Goal: Information Seeking & Learning: Learn about a topic

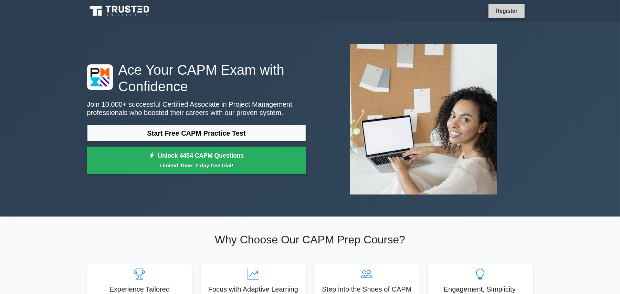
click at [518, 13] on link "Register" at bounding box center [506, 11] width 30 height 9
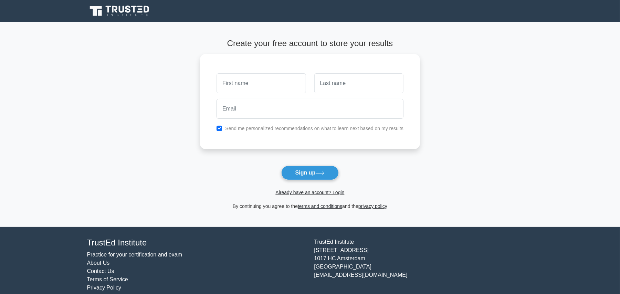
click at [301, 181] on div "Already have an account? Login" at bounding box center [310, 188] width 220 height 17
click at [301, 173] on button "Sign up" at bounding box center [310, 173] width 58 height 14
click at [295, 194] on link "Already have an account? Login" at bounding box center [309, 193] width 69 height 6
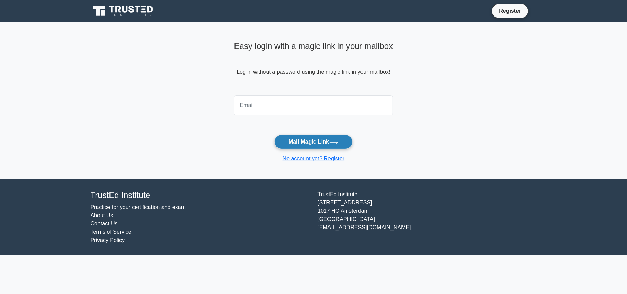
click at [314, 144] on button "Mail Magic Link" at bounding box center [313, 142] width 78 height 14
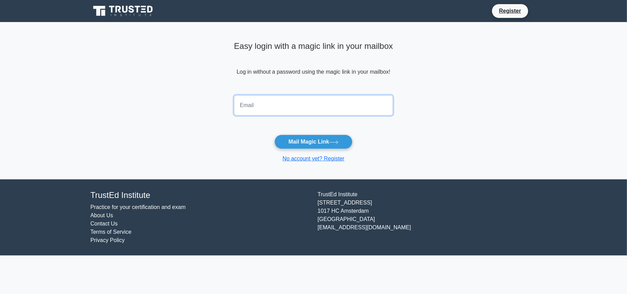
click at [295, 107] on input "email" at bounding box center [313, 105] width 159 height 20
click at [286, 105] on input "email" at bounding box center [313, 105] width 159 height 20
type input "hernandezandreadesiree@gmail.com"
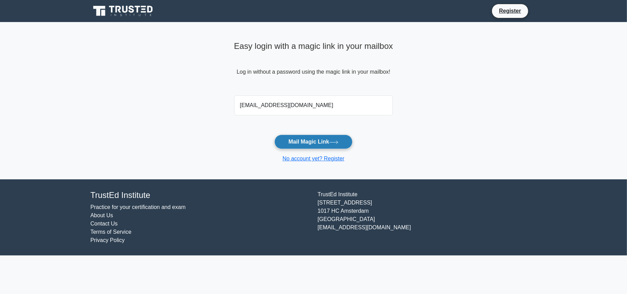
click at [311, 147] on button "Mail Magic Link" at bounding box center [313, 142] width 78 height 14
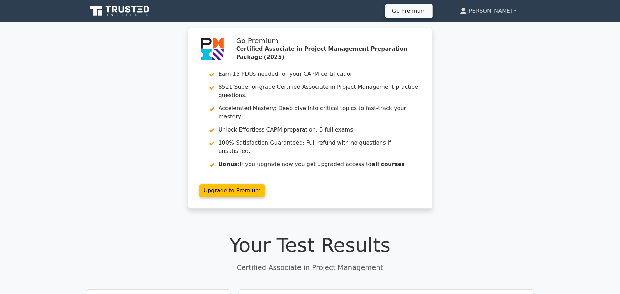
click at [500, 12] on link "[PERSON_NAME]" at bounding box center [488, 11] width 90 height 14
click at [491, 175] on div "Go Premium Certified Associate in Project Management Preparation Package (2025)…" at bounding box center [310, 122] width 620 height 189
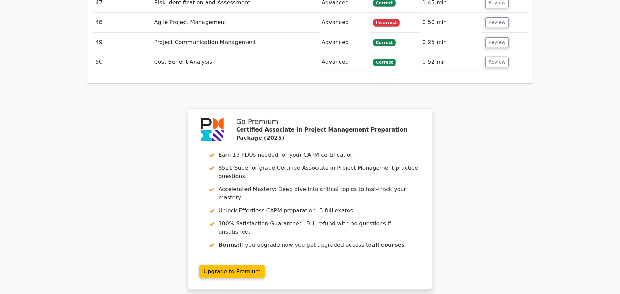
scroll to position [2281, 0]
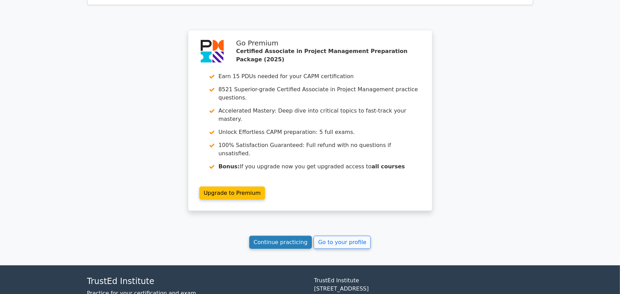
click at [292, 236] on link "Continue practicing" at bounding box center [280, 242] width 63 height 13
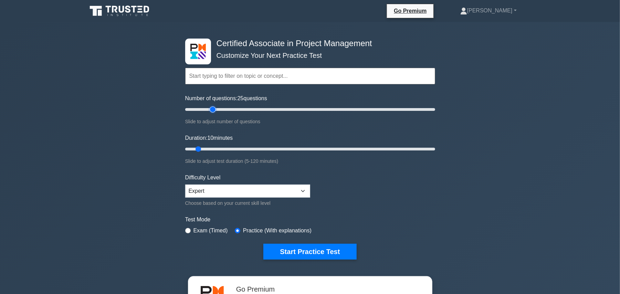
drag, startPoint x: 200, startPoint y: 109, endPoint x: 213, endPoint y: 107, distance: 13.4
type input "25"
click at [213, 107] on input "Number of questions: 25 questions" at bounding box center [310, 109] width 250 height 8
drag, startPoint x: 199, startPoint y: 146, endPoint x: 240, endPoint y: 143, distance: 41.4
type input "30"
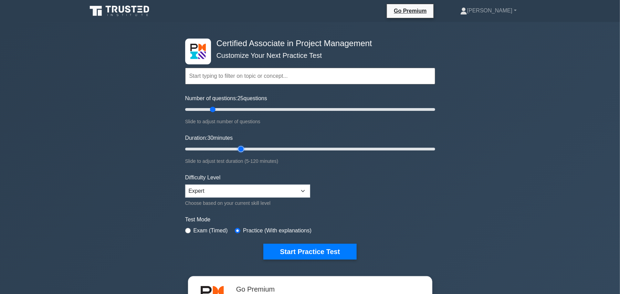
click at [240, 145] on input "Duration: 30 minutes" at bounding box center [310, 149] width 250 height 8
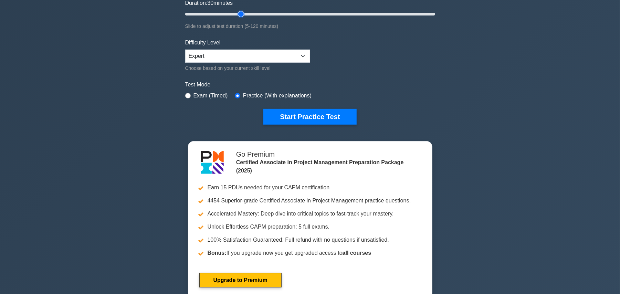
scroll to position [92, 0]
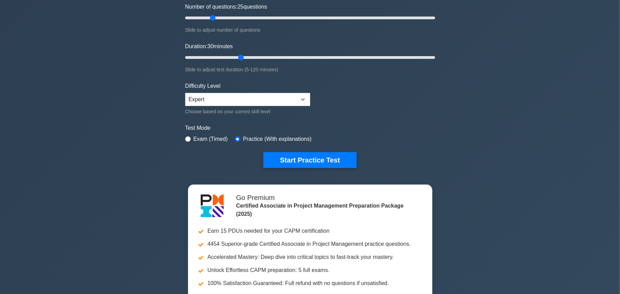
click at [400, 132] on div "Test Mode Exam (Timed) Practice (With explanations)" at bounding box center [310, 134] width 250 height 20
click at [321, 156] on button "Start Practice Test" at bounding box center [309, 160] width 93 height 16
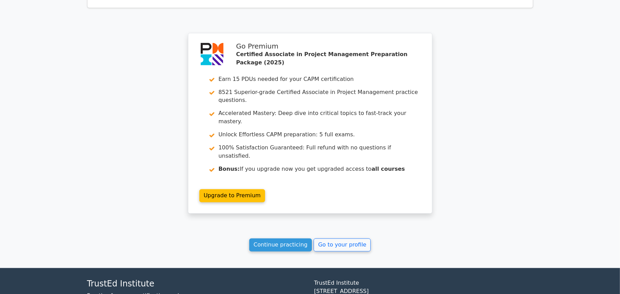
scroll to position [835, 0]
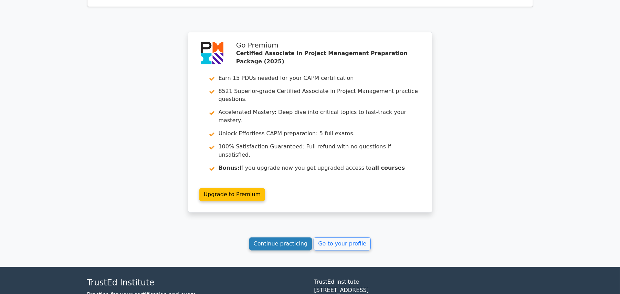
click at [290, 237] on link "Continue practicing" at bounding box center [280, 243] width 63 height 13
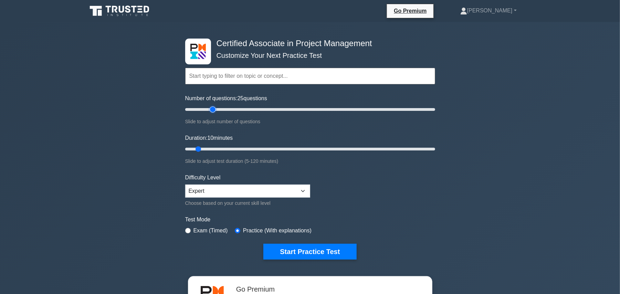
type input "25"
click at [212, 110] on input "Number of questions: 25 questions" at bounding box center [310, 109] width 250 height 8
drag, startPoint x: 199, startPoint y: 145, endPoint x: 236, endPoint y: 148, distance: 37.3
type input "30"
click at [236, 148] on input "Duration: 30 minutes" at bounding box center [310, 149] width 250 height 8
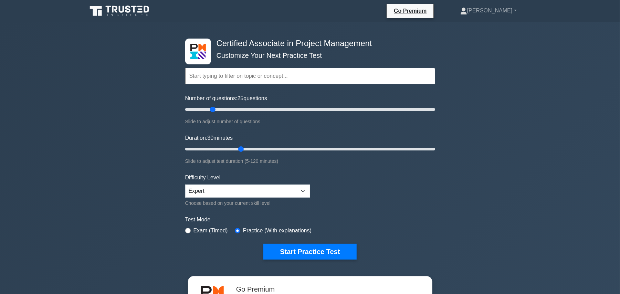
click at [436, 224] on div "Certified Associate in Project Management Customize Your Next Practice Test Top…" at bounding box center [310, 149] width 258 height 254
click at [311, 251] on button "Start Practice Test" at bounding box center [309, 252] width 93 height 16
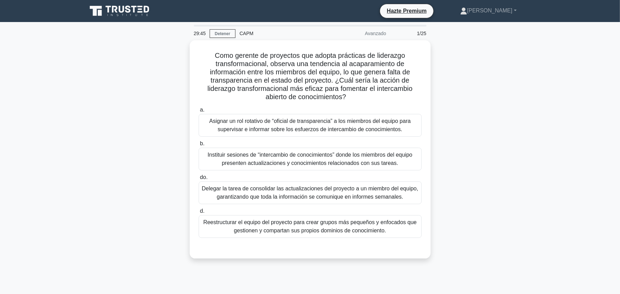
click at [479, 115] on div "Como gerente de proyectos que adopta prácticas de liderazgo transformacional, o…" at bounding box center [310, 153] width 454 height 226
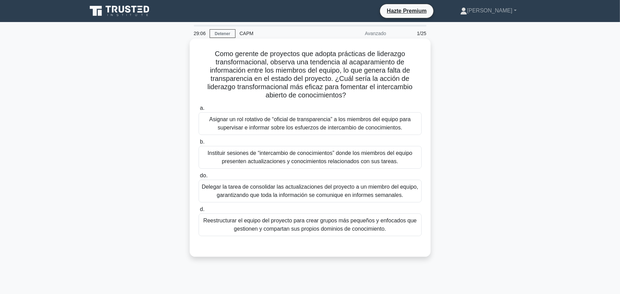
click at [331, 231] on font "Reestructurar el equipo del proyecto para crear grupos más pequeños y enfocados…" at bounding box center [309, 224] width 213 height 14
click at [199, 212] on input "d. Reestructurar el equipo del proyecto para crear grupos más pequeños y enfoca…" at bounding box center [199, 209] width 0 height 4
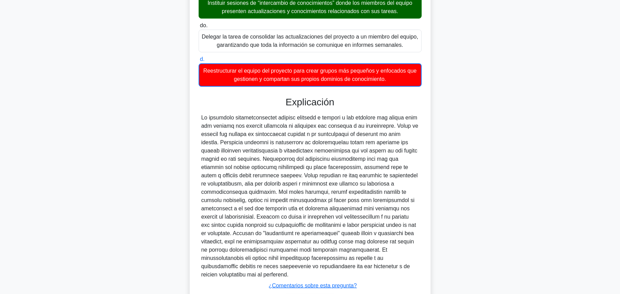
scroll to position [198, 0]
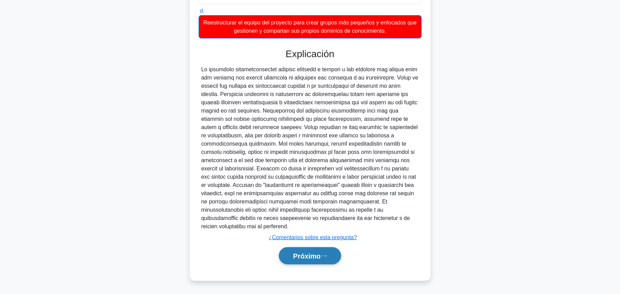
click at [310, 255] on font "Próximo" at bounding box center [307, 256] width 28 height 8
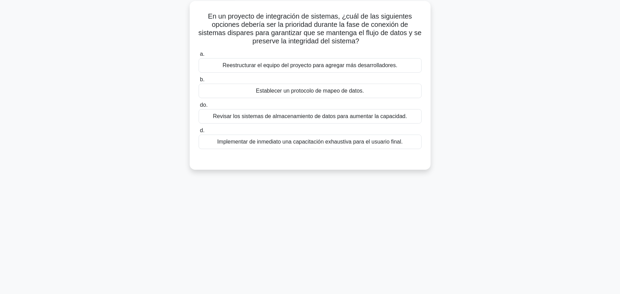
scroll to position [0, 0]
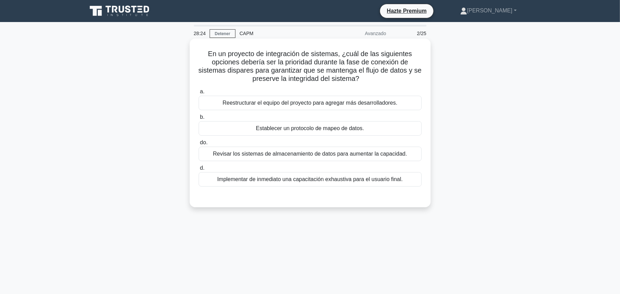
click at [276, 131] on font "Establecer un protocolo de mapeo de datos." at bounding box center [310, 128] width 108 height 6
click at [199, 119] on input "b. Establecer un protocolo de mapeo de datos." at bounding box center [199, 117] width 0 height 4
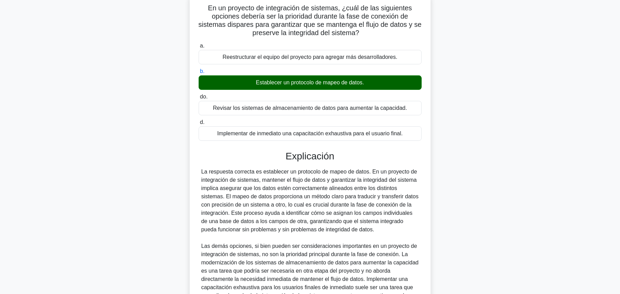
scroll to position [138, 0]
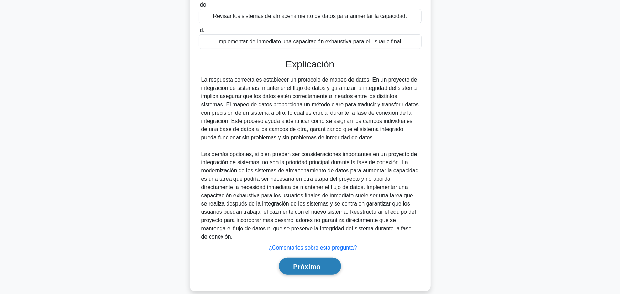
click at [320, 266] on font "Próximo" at bounding box center [307, 267] width 28 height 8
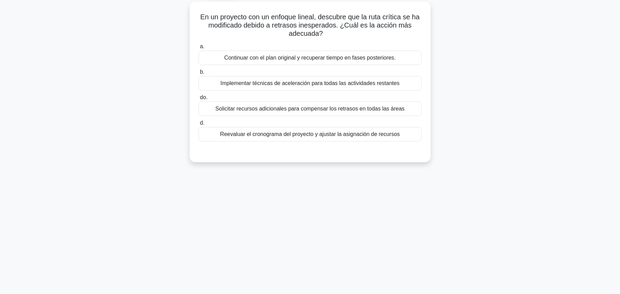
scroll to position [0, 0]
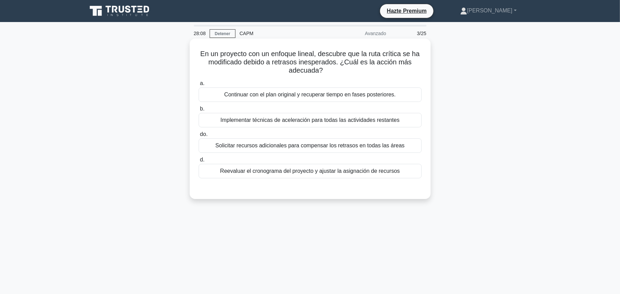
click at [327, 172] on font "Reevaluar el cronograma del proyecto y ajustar la asignación de recursos" at bounding box center [310, 171] width 180 height 6
click at [199, 162] on input "d. Reevaluar el cronograma del proyecto y ajustar la asignación de recursos" at bounding box center [199, 160] width 0 height 4
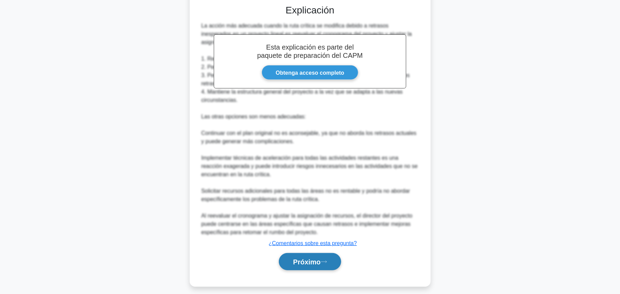
click at [326, 263] on icon at bounding box center [324, 262] width 6 height 2
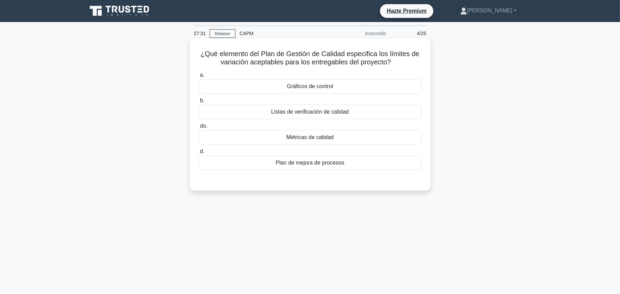
click at [327, 140] on font "Métricas de calidad" at bounding box center [309, 137] width 47 height 6
click at [199, 128] on input "do. Métricas de calidad" at bounding box center [199, 126] width 0 height 4
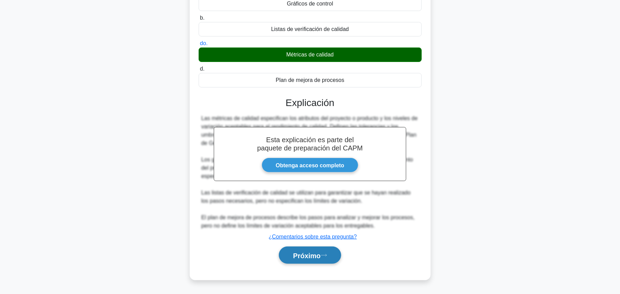
click at [329, 261] on button "Próximo" at bounding box center [310, 255] width 62 height 18
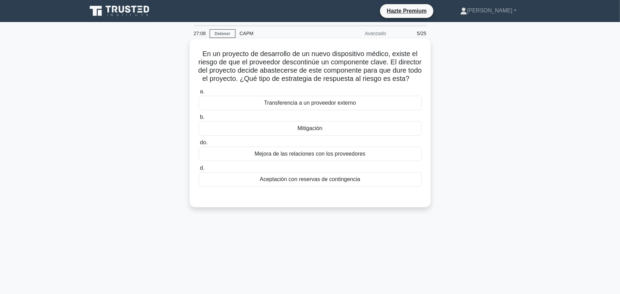
click at [370, 136] on div "Mitigación" at bounding box center [310, 128] width 223 height 14
click at [199, 119] on input "b. Mitigación" at bounding box center [199, 117] width 0 height 4
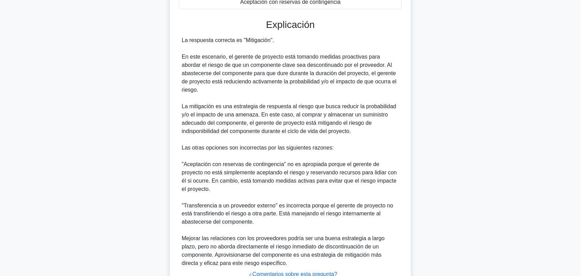
scroll to position [241, 0]
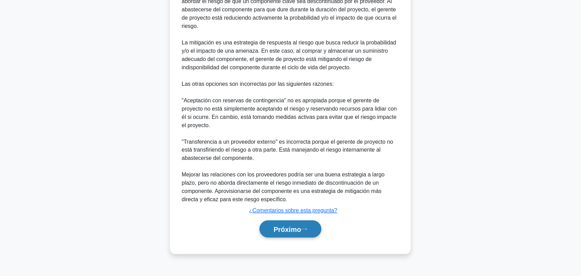
click at [293, 233] on font "Próximo" at bounding box center [288, 229] width 28 height 8
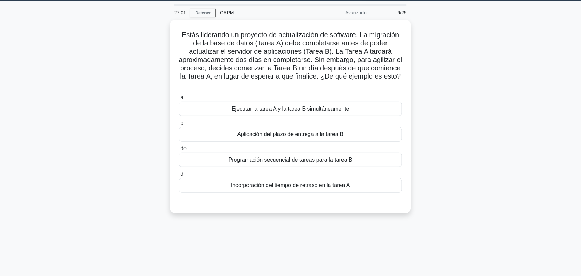
scroll to position [15, 0]
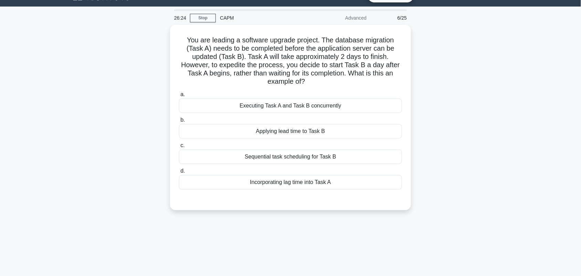
click at [489, 150] on div "You are leading a software upgrade project. The database migration (Task A) nee…" at bounding box center [290, 121] width 454 height 193
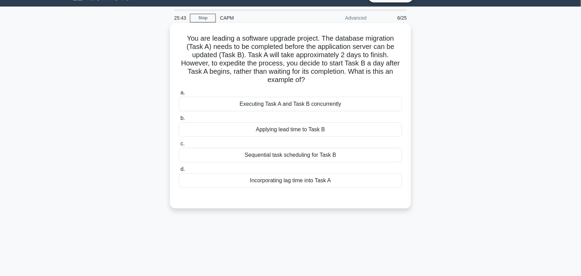
click at [283, 132] on div "Applying lead time to Task B" at bounding box center [290, 129] width 223 height 14
click at [179, 120] on input "b. Applying lead time to Task B" at bounding box center [179, 118] width 0 height 4
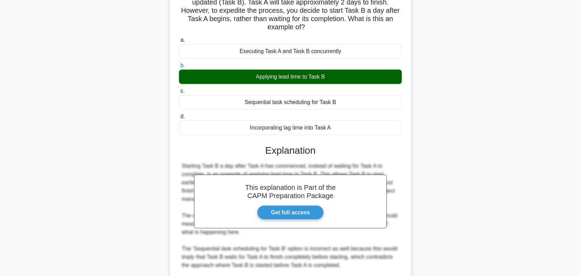
scroll to position [145, 0]
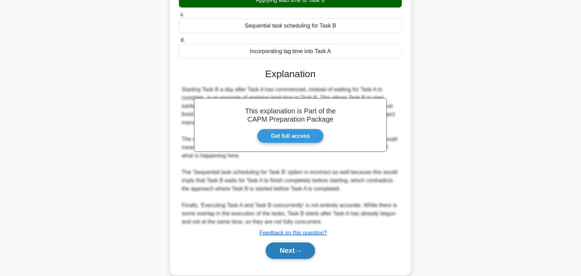
click at [311, 254] on button "Next" at bounding box center [290, 250] width 49 height 17
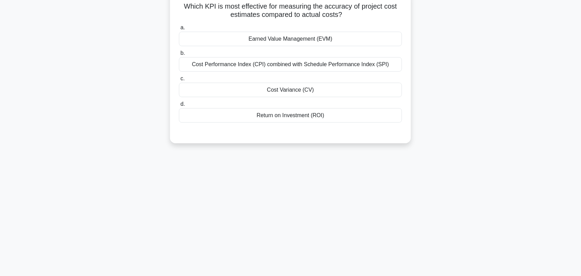
scroll to position [0, 0]
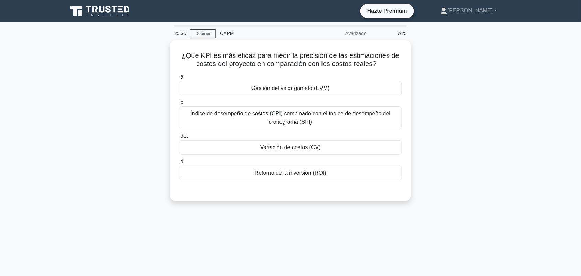
click at [477, 90] on div "¿Qué KPI es más eficaz para medir la precisión de las estimaciones de costos de…" at bounding box center [290, 124] width 454 height 169
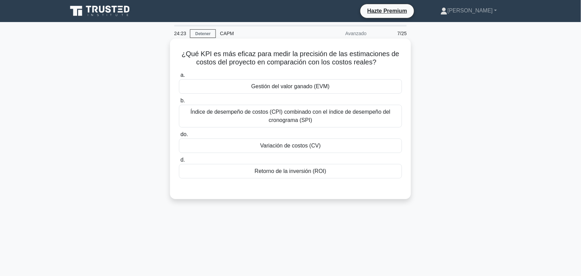
click at [374, 119] on font "Índice de desempeño de costos (CPI) combinado con el índice de desempeño del cr…" at bounding box center [290, 116] width 217 height 17
click at [179, 103] on input "b. Índice de desempeño de costos (CPI) combinado con el índice de desempeño del…" at bounding box center [179, 100] width 0 height 4
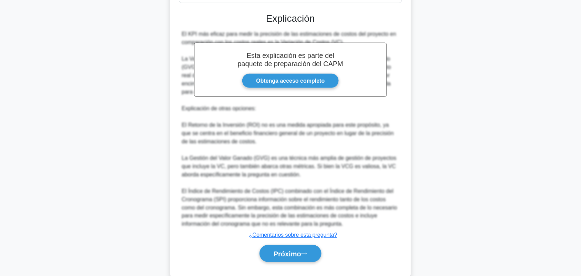
scroll to position [178, 0]
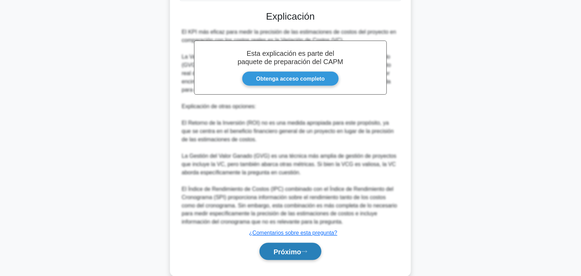
click at [305, 247] on button "Próximo" at bounding box center [290, 252] width 62 height 18
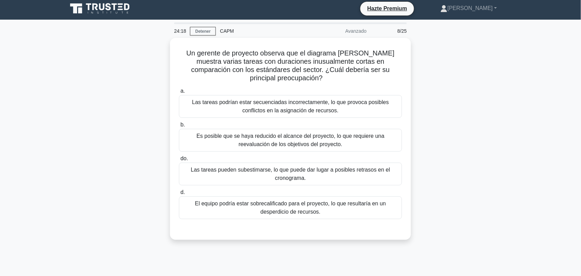
scroll to position [2, 0]
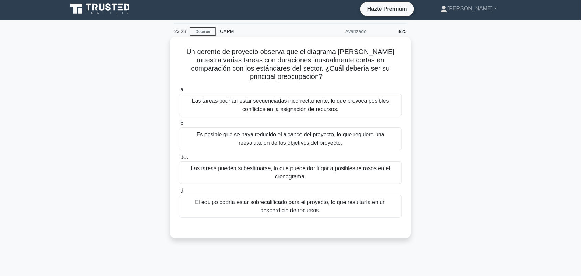
click at [317, 174] on font "Las tareas pueden subestimarse, lo que puede dar lugar a posibles retrasos en e…" at bounding box center [290, 172] width 217 height 17
click at [179, 159] on input "do. Las tareas pueden subestimarse, lo que puede dar lugar a posibles retrasos …" at bounding box center [179, 157] width 0 height 4
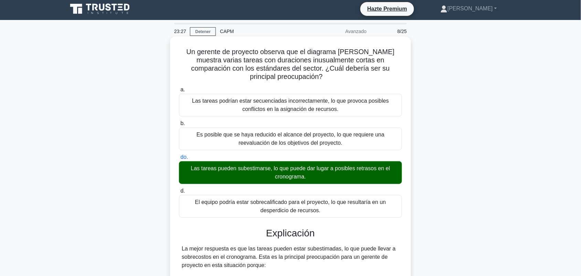
scroll to position [274, 0]
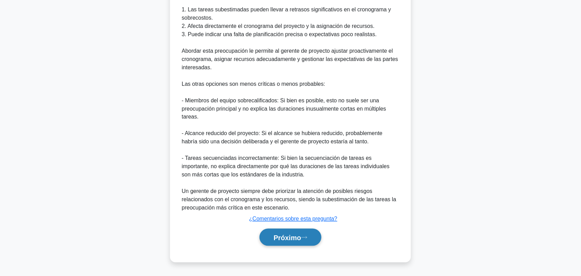
click at [288, 234] on font "Próximo" at bounding box center [288, 238] width 28 height 8
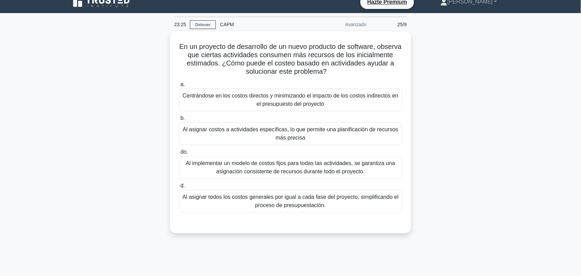
scroll to position [7, 0]
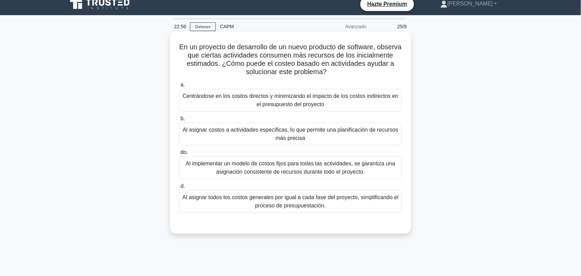
click at [336, 138] on font "Al asignar costos a actividades específicas, lo que permite una planificación d…" at bounding box center [290, 134] width 217 height 17
click at [179, 121] on input "b. Al asignar costos a actividades específicas, lo que permite una planificació…" at bounding box center [179, 118] width 0 height 4
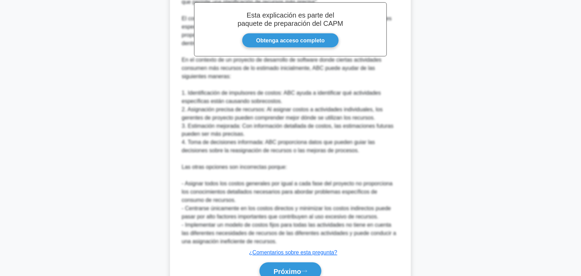
scroll to position [291, 0]
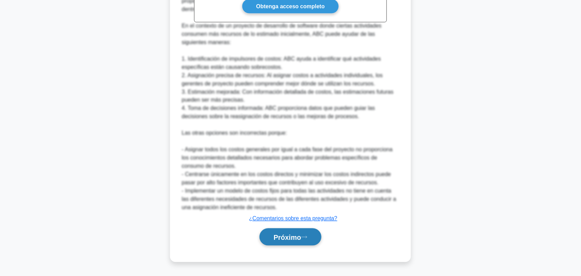
click at [290, 238] on font "Próximo" at bounding box center [288, 237] width 28 height 8
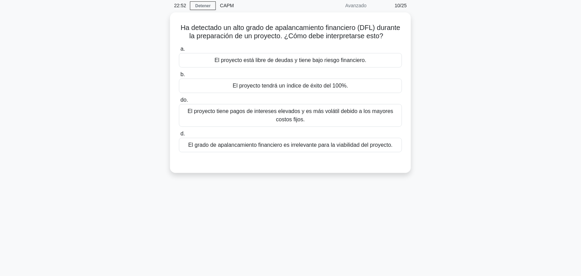
scroll to position [0, 0]
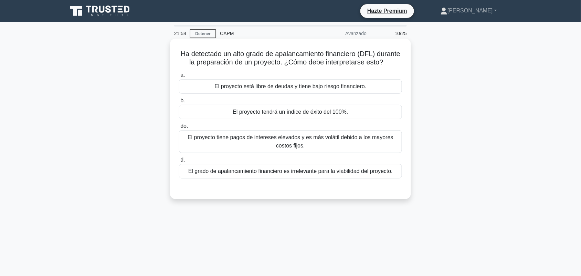
click at [301, 148] on font "El proyecto tiene pagos de intereses elevados y es más volátil debido a los may…" at bounding box center [291, 141] width 206 height 14
click at [179, 128] on input "do. El proyecto tiene pagos de intereses elevados y es más volátil debido a los…" at bounding box center [179, 126] width 0 height 4
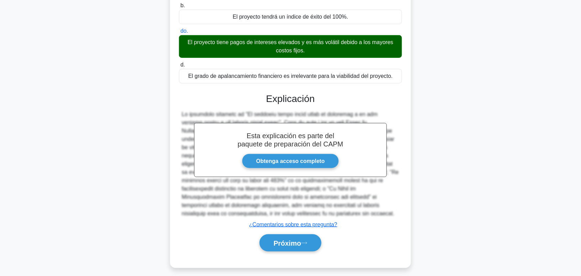
scroll to position [109, 0]
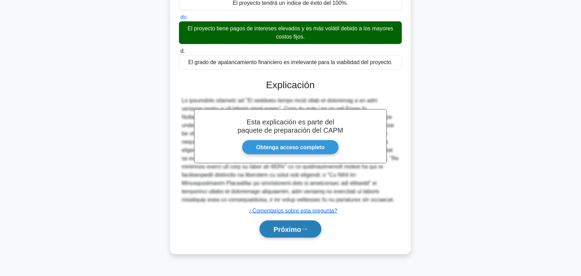
click at [285, 233] on font "Próximo" at bounding box center [288, 229] width 28 height 8
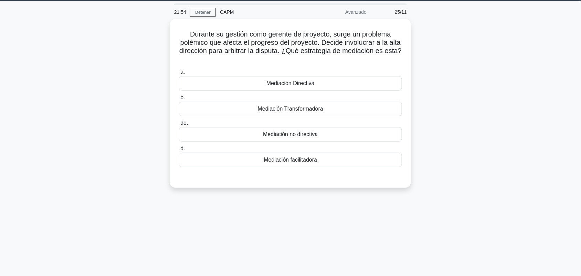
scroll to position [19, 0]
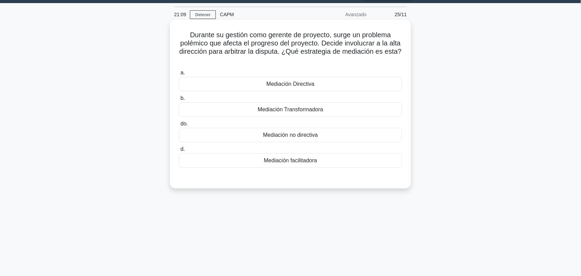
click at [304, 89] on div "Mediación Directiva" at bounding box center [290, 84] width 223 height 14
click at [179, 75] on input "a. Mediación Directiva" at bounding box center [179, 73] width 0 height 4
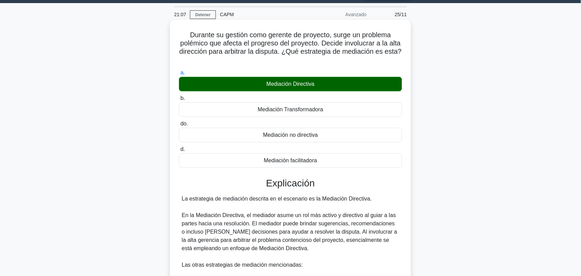
scroll to position [208, 0]
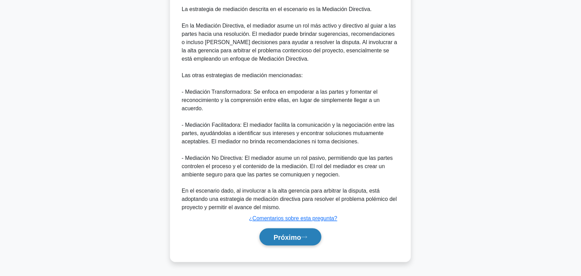
click at [295, 241] on font "Próximo" at bounding box center [288, 237] width 28 height 8
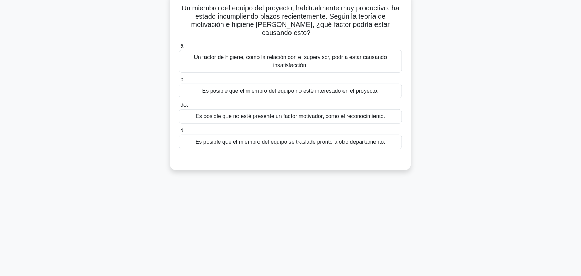
scroll to position [0, 0]
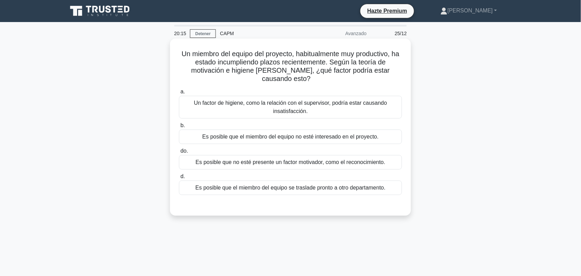
click at [318, 165] on font "Es posible que no esté presente un factor motivador, como el reconocimiento." at bounding box center [290, 162] width 190 height 6
click at [179, 153] on input "do. Es posible que no esté presente un factor motivador, como el reconocimiento." at bounding box center [179, 151] width 0 height 4
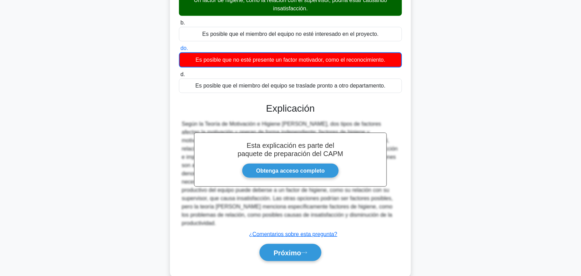
scroll to position [109, 0]
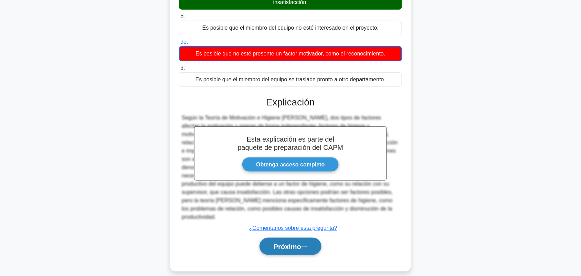
click at [307, 244] on icon at bounding box center [304, 246] width 6 height 4
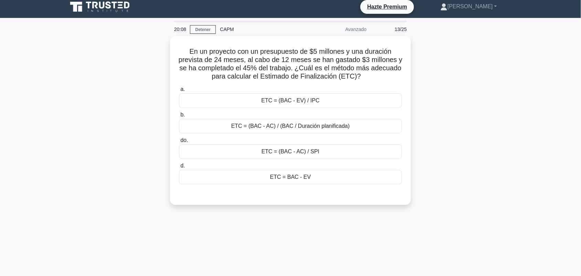
scroll to position [0, 0]
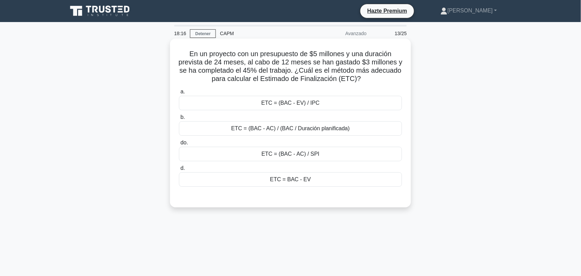
click at [345, 160] on div "ETC = (BAC - AC) / SPI" at bounding box center [290, 154] width 223 height 14
click at [179, 145] on input "do. ETC = (BAC - AC) / SPI" at bounding box center [179, 142] width 0 height 4
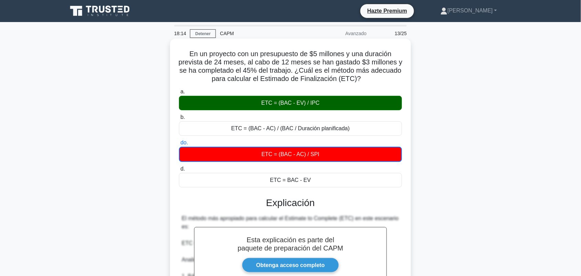
scroll to position [224, 0]
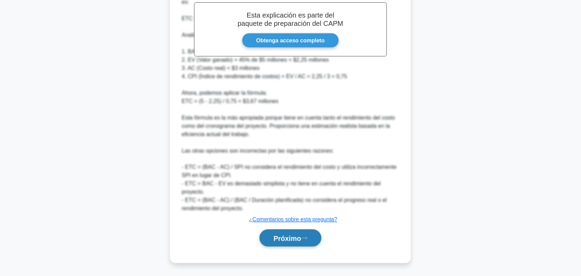
click at [300, 234] on font "Próximo" at bounding box center [288, 238] width 28 height 8
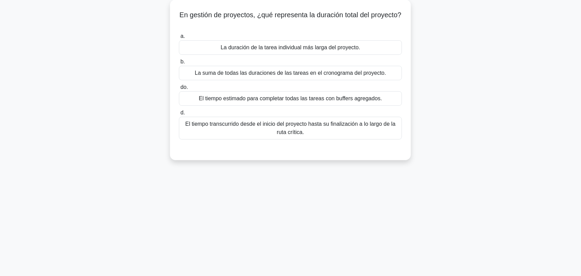
scroll to position [0, 0]
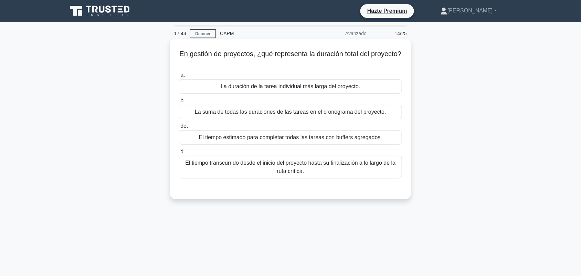
click at [291, 173] on font "El tiempo transcurrido desde el inicio del proyecto hasta su finalización a lo …" at bounding box center [290, 167] width 210 height 14
click at [179, 154] on input "d. El tiempo transcurrido desde el inicio del proyecto hasta su finalización a …" at bounding box center [179, 151] width 0 height 4
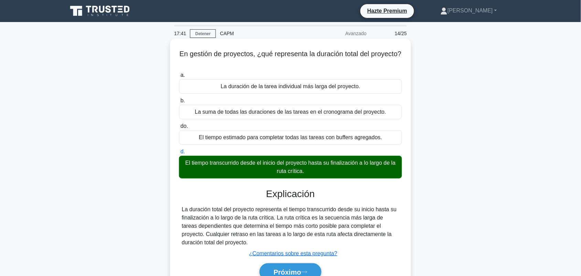
scroll to position [43, 0]
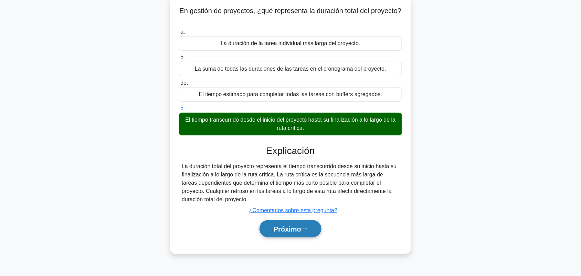
click at [279, 233] on font "Próximo" at bounding box center [288, 229] width 28 height 8
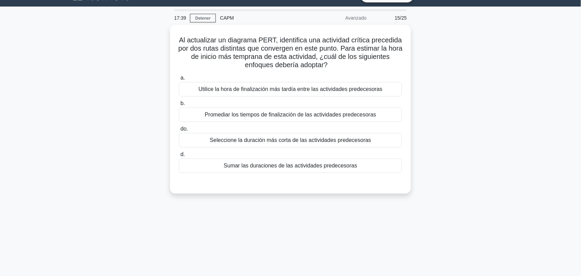
scroll to position [0, 0]
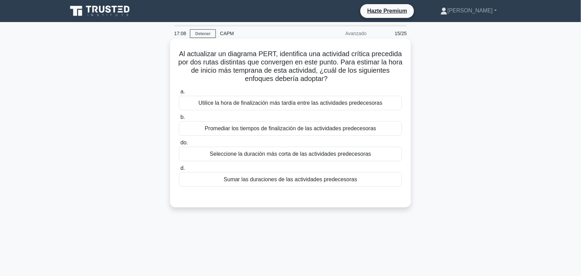
click at [279, 99] on font "Utilice la hora de finalización más tardía entre las actividades predecesoras" at bounding box center [291, 103] width 184 height 8
click at [179, 94] on input "a. Utilice la hora de finalización más tardía entre las actividades predecesoras" at bounding box center [179, 91] width 0 height 4
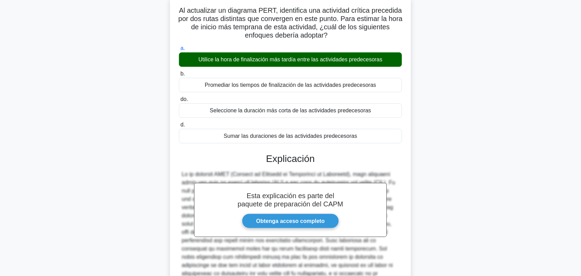
scroll to position [126, 0]
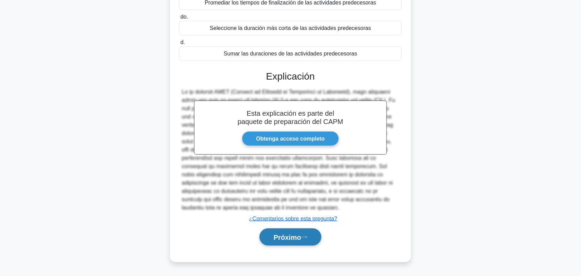
click at [305, 238] on icon at bounding box center [304, 237] width 6 height 4
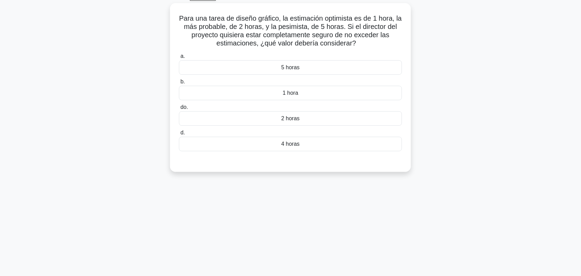
scroll to position [0, 0]
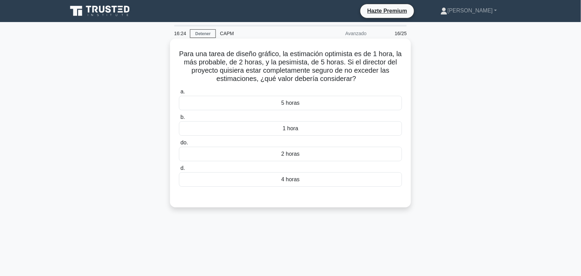
click at [280, 153] on div "2 horas" at bounding box center [290, 154] width 223 height 14
click at [179, 145] on input "do. 2 horas" at bounding box center [179, 142] width 0 height 4
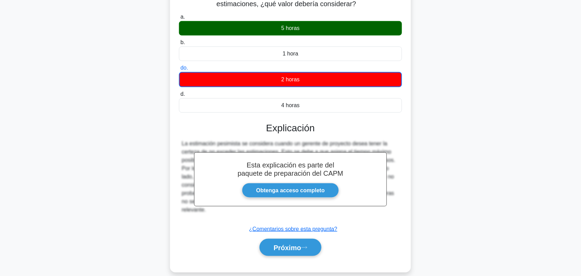
scroll to position [96, 0]
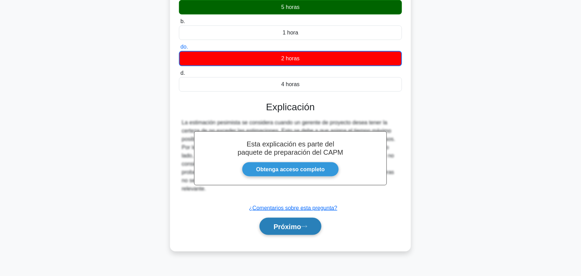
click at [301, 227] on font "Próximo" at bounding box center [288, 227] width 28 height 8
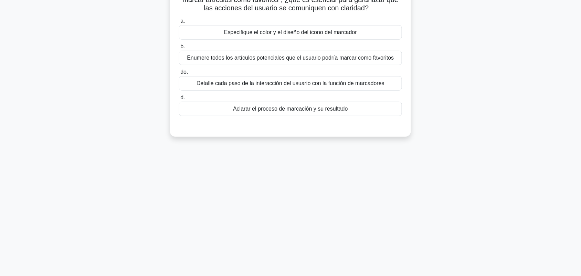
scroll to position [10, 0]
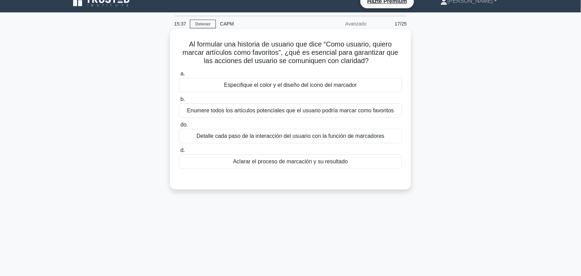
click at [350, 160] on div "Aclarar el proceso de marcación y su resultado" at bounding box center [290, 161] width 223 height 14
click at [179, 152] on input "d. Aclarar el proceso de marcación y su resultado" at bounding box center [179, 150] width 0 height 4
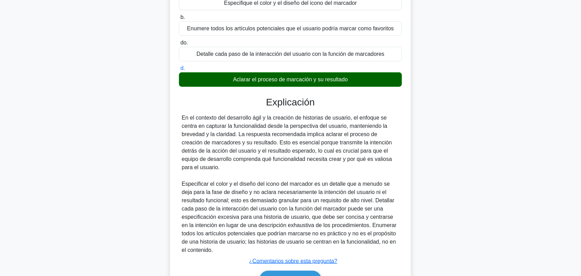
scroll to position [134, 0]
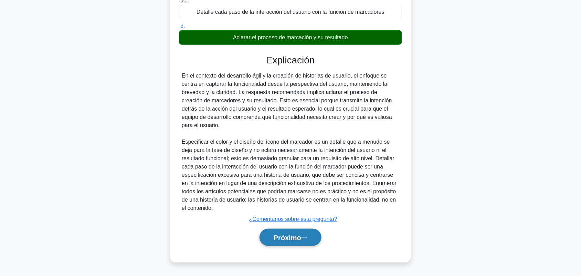
click at [298, 244] on button "Próximo" at bounding box center [290, 238] width 62 height 18
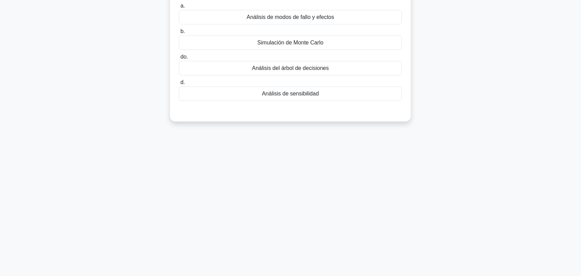
scroll to position [0, 0]
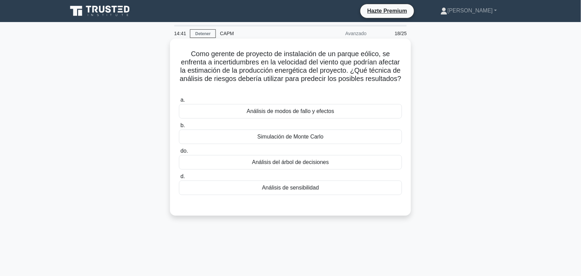
click at [373, 141] on div "Simulación de Monte Carlo" at bounding box center [290, 136] width 223 height 14
click at [179, 128] on input "b. Simulación de Monte Carlo" at bounding box center [179, 125] width 0 height 4
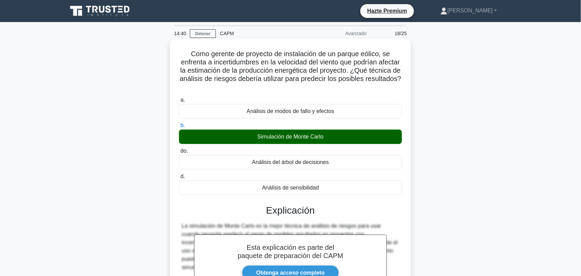
scroll to position [134, 0]
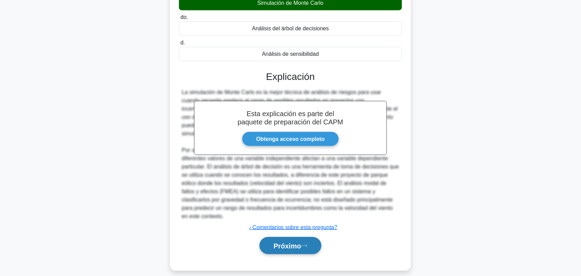
click at [294, 242] on button "Próximo" at bounding box center [290, 246] width 62 height 18
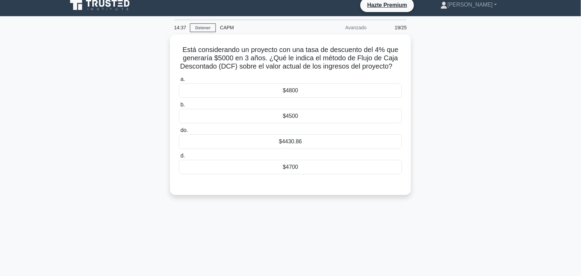
scroll to position [6, 0]
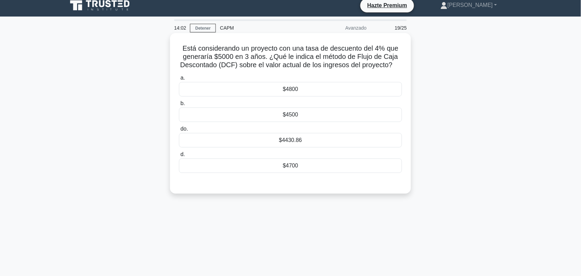
click at [297, 142] on font "$4430.86" at bounding box center [290, 140] width 23 height 6
click at [179, 131] on input "do. $4430.86" at bounding box center [179, 129] width 0 height 4
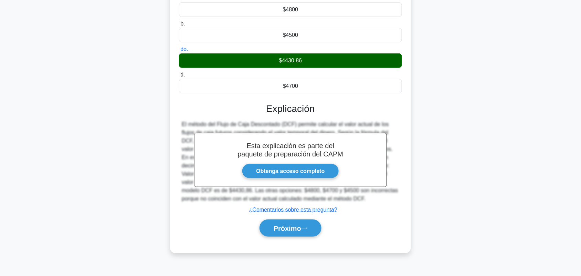
scroll to position [96, 0]
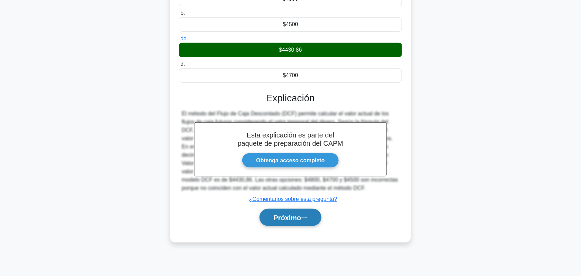
click at [296, 217] on font "Próximo" at bounding box center [288, 218] width 28 height 8
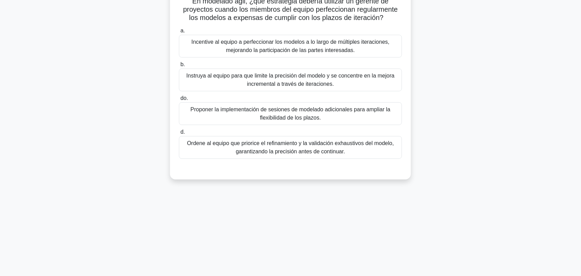
scroll to position [0, 0]
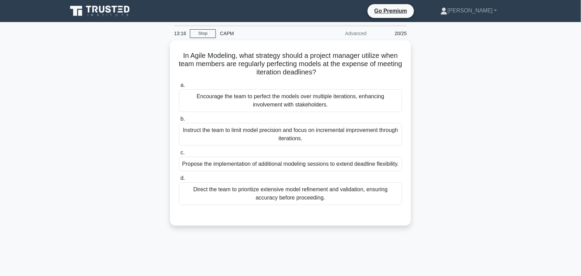
click at [497, 159] on div "In Agile Modeling, what strategy should a project manager utilize when team mem…" at bounding box center [290, 136] width 454 height 193
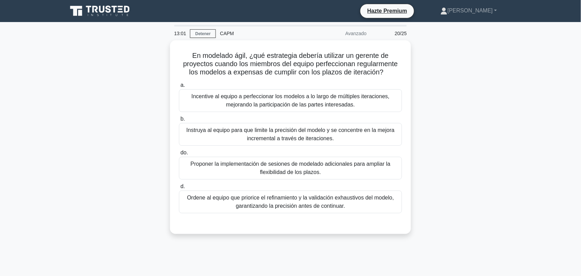
click at [434, 149] on div "En modelado ágil, ¿qué estrategia debería utilizar un gerente de proyectos cuan…" at bounding box center [290, 141] width 454 height 202
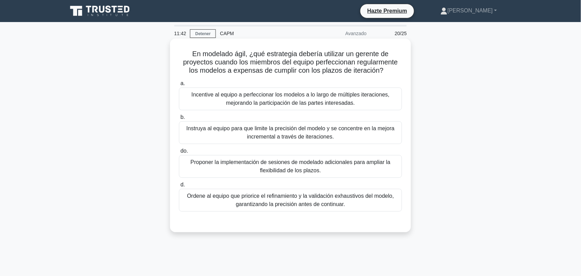
click at [362, 95] on font "Incentive al equipo a perfeccionar los modelos a lo largo de múltiples iteracio…" at bounding box center [290, 99] width 198 height 14
click at [179, 86] on input "a. Incentive al equipo a perfeccionar los modelos a lo largo de múltiples itera…" at bounding box center [179, 83] width 0 height 4
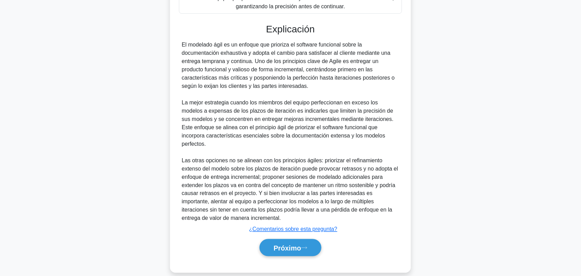
scroll to position [200, 0]
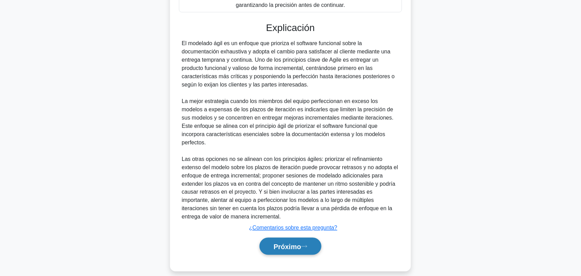
click at [297, 243] on font "Próximo" at bounding box center [288, 247] width 28 height 8
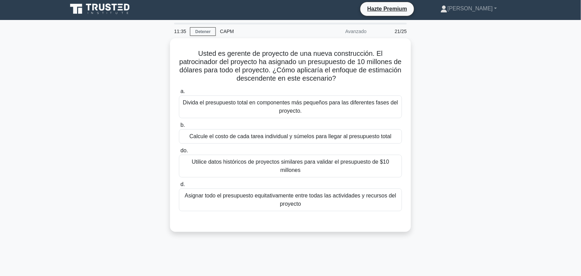
scroll to position [0, 0]
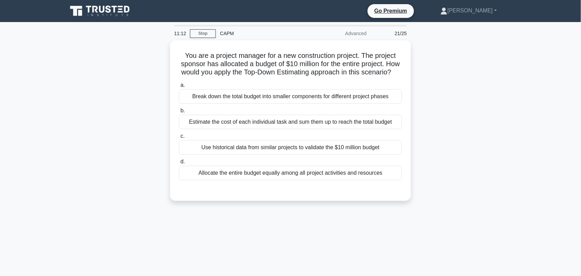
click at [495, 106] on div "You are a project manager for a new construction project. The project sponsor h…" at bounding box center [290, 124] width 454 height 169
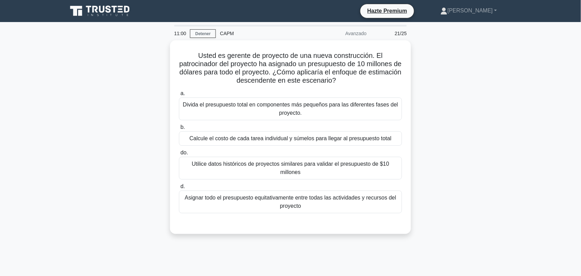
click at [487, 98] on div "Usted es gerente de proyecto de una nueva construcción. El patrocinador del pro…" at bounding box center [290, 141] width 454 height 202
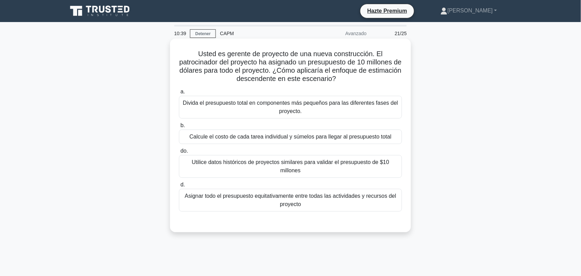
click at [348, 116] on div "Divida el presupuesto total en componentes más pequeños para las diferentes fas…" at bounding box center [290, 107] width 223 height 23
click at [179, 94] on input "a. Divida el presupuesto total en componentes más pequeños para las diferentes …" at bounding box center [179, 91] width 0 height 4
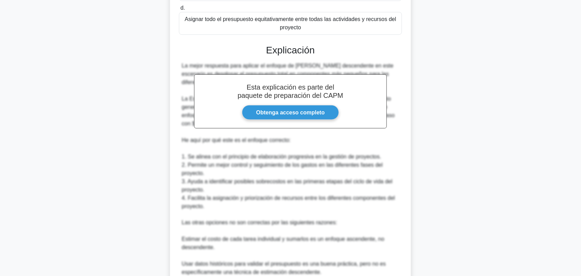
scroll to position [258, 0]
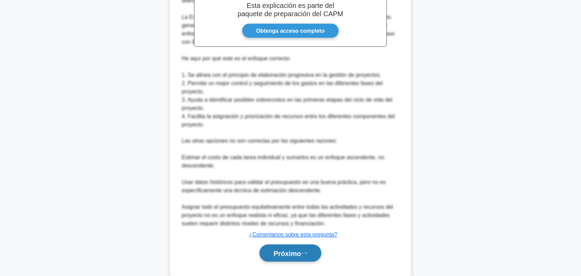
click at [286, 250] on font "Próximo" at bounding box center [288, 254] width 28 height 8
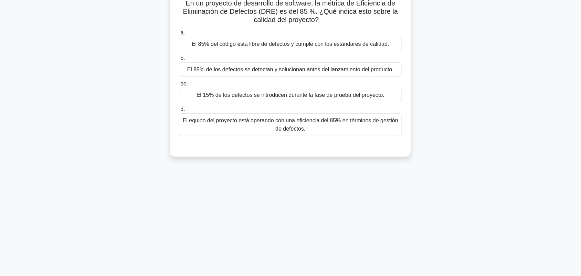
scroll to position [0, 0]
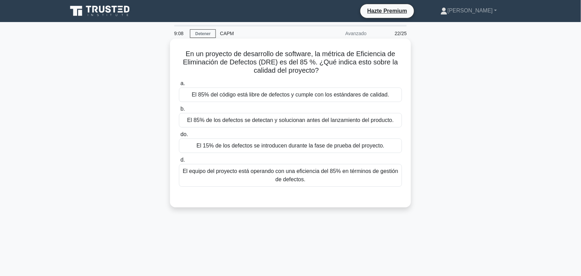
click at [369, 173] on font "El equipo del proyecto está operando con una eficiencia del 85% en términos de …" at bounding box center [290, 175] width 215 height 14
click at [179, 162] on input "d. El equipo del proyecto está operando con una eficiencia del 85% en términos …" at bounding box center [179, 160] width 0 height 4
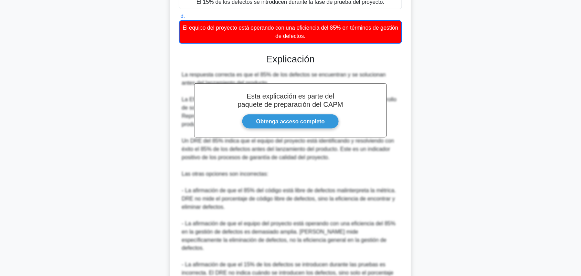
scroll to position [241, 0]
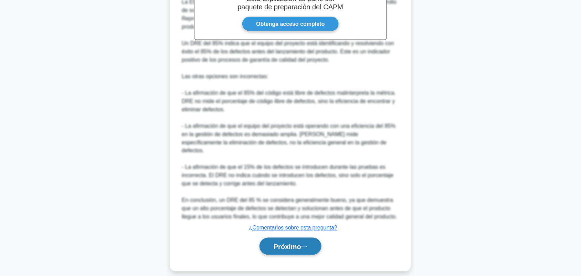
click at [288, 245] on button "Próximo" at bounding box center [290, 246] width 62 height 18
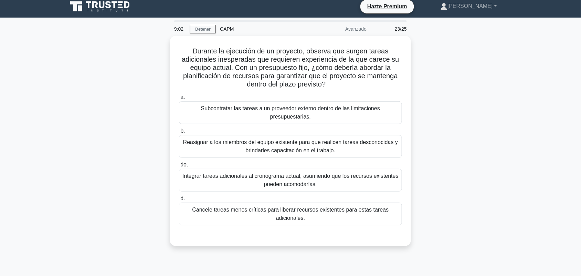
scroll to position [0, 0]
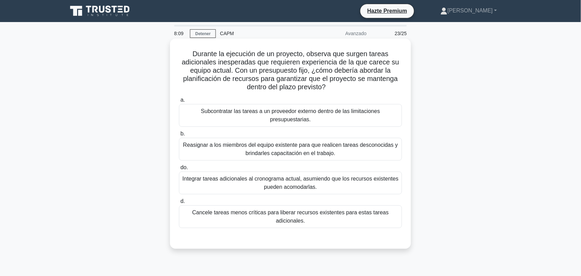
click at [285, 155] on font "Reasignar a los miembros del equipo existente para que realicen tareas desconoc…" at bounding box center [290, 149] width 215 height 14
click at [179, 136] on input "b. Reasignar a los miembros del equipo existente para que realicen tareas desco…" at bounding box center [179, 133] width 0 height 4
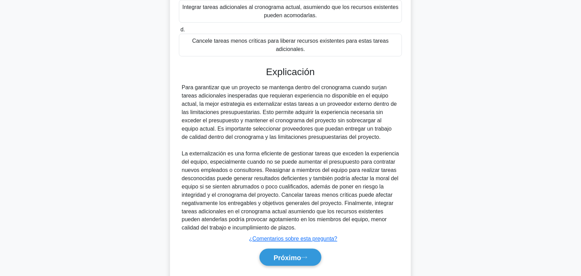
scroll to position [191, 0]
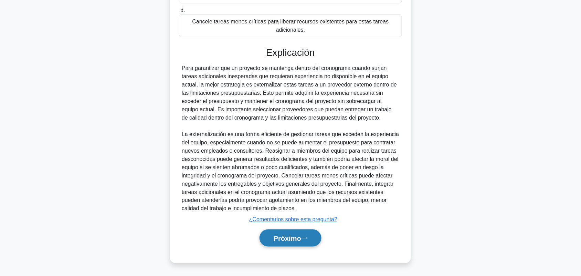
click at [286, 236] on font "Próximo" at bounding box center [288, 238] width 28 height 8
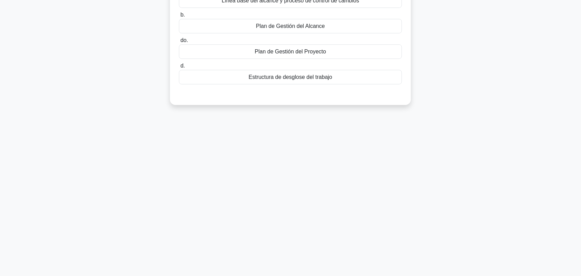
scroll to position [0, 0]
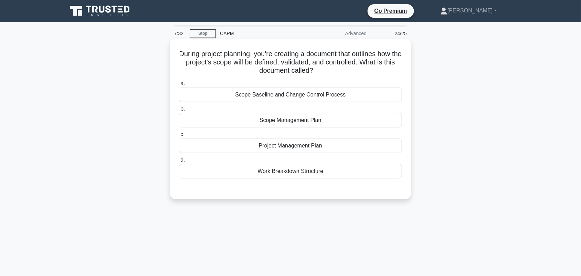
click at [346, 121] on div "Scope Management Plan" at bounding box center [290, 120] width 223 height 14
click at [179, 111] on input "b. Scope Management Plan" at bounding box center [179, 109] width 0 height 4
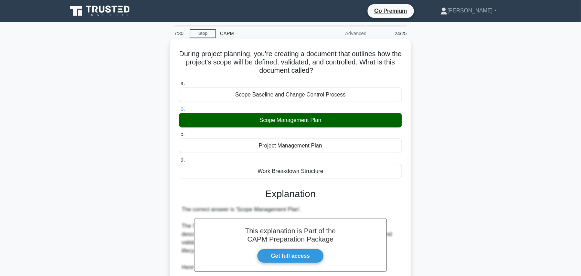
scroll to position [232, 0]
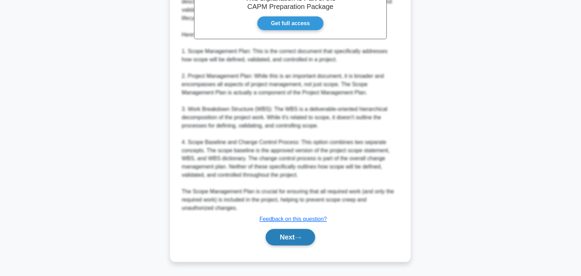
click at [294, 240] on button "Next" at bounding box center [290, 237] width 49 height 17
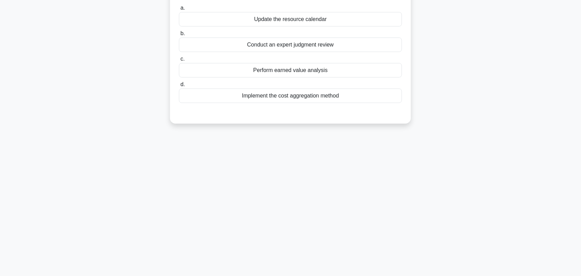
scroll to position [10, 0]
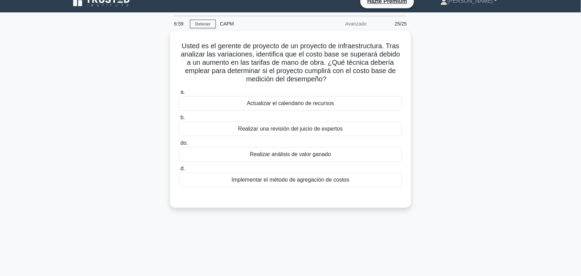
click at [457, 89] on div "Usted es el gerente de proyecto de un proyecto de infraestructura. Tras analiza…" at bounding box center [290, 123] width 454 height 185
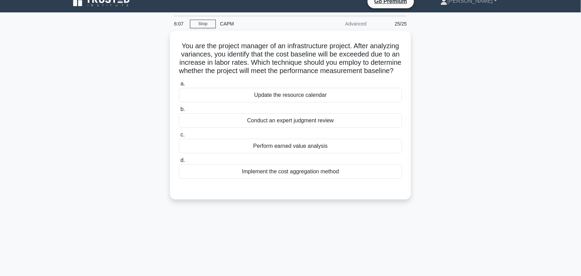
click at [474, 173] on div "You are the project manager of an infrastructure project. After analyzing varia…" at bounding box center [290, 119] width 454 height 177
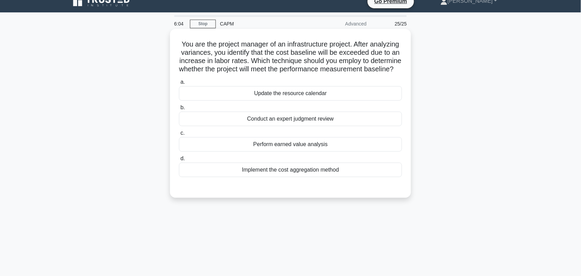
click at [312, 151] on div "Perform earned value analysis" at bounding box center [290, 144] width 223 height 14
click at [179, 135] on input "c. Perform earned value analysis" at bounding box center [179, 133] width 0 height 4
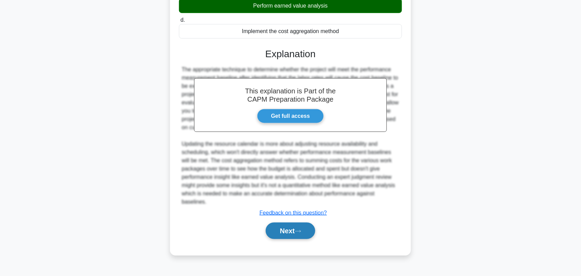
scroll to position [150, 0]
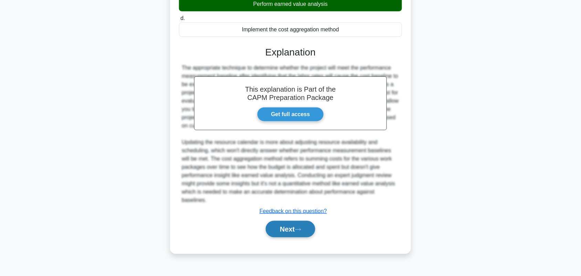
click at [288, 236] on button "Next" at bounding box center [290, 229] width 49 height 17
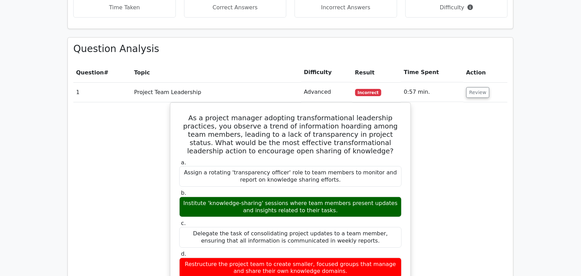
scroll to position [688, 0]
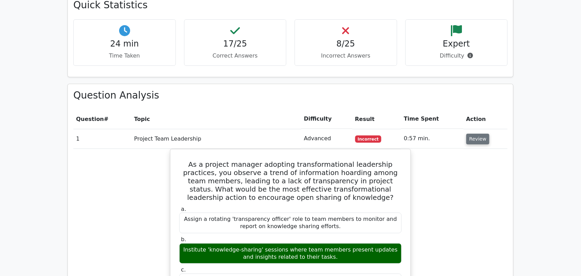
click at [473, 134] on button "Review" at bounding box center [477, 139] width 23 height 11
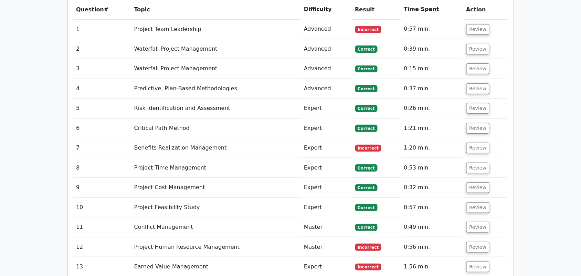
scroll to position [731, 0]
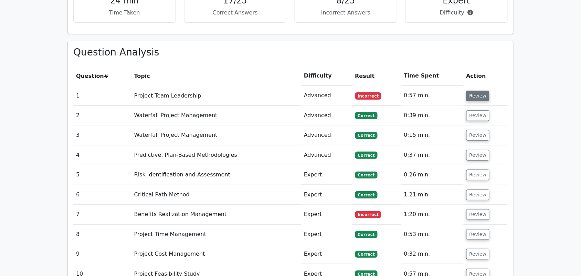
click at [482, 91] on button "Review" at bounding box center [477, 96] width 23 height 11
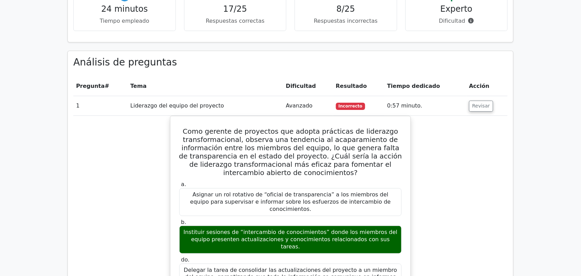
scroll to position [749, 0]
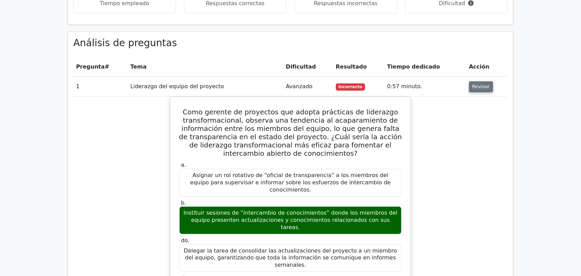
click at [476, 84] on font "Revisar" at bounding box center [481, 87] width 18 height 6
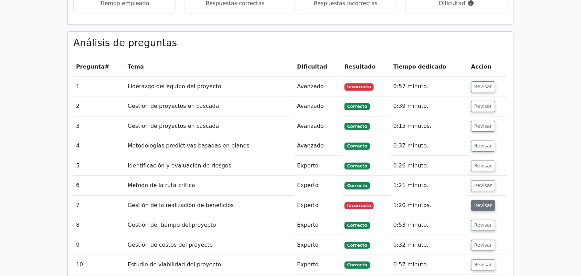
click at [471, 200] on button "Revisar" at bounding box center [483, 205] width 24 height 11
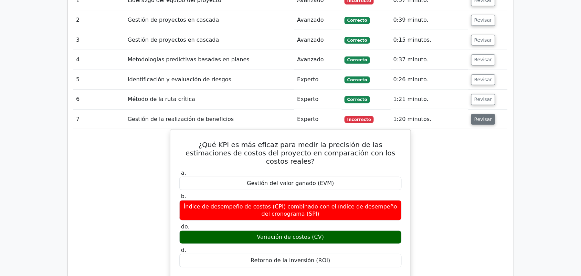
scroll to position [878, 0]
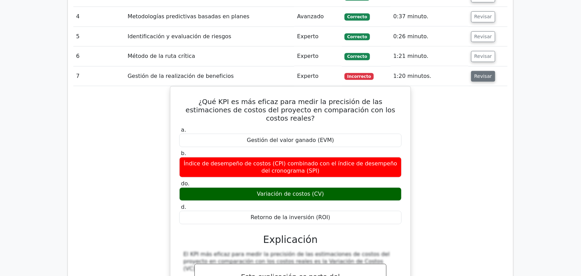
click at [476, 73] on font "Revisar" at bounding box center [483, 76] width 18 height 6
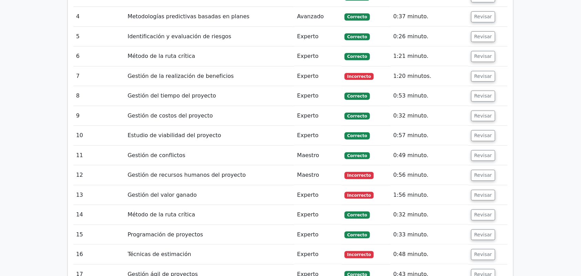
scroll to position [921, 0]
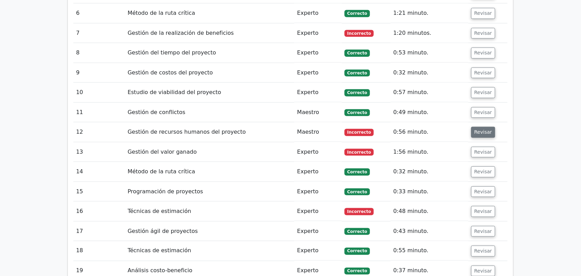
click at [479, 129] on font "Revisar" at bounding box center [483, 132] width 18 height 6
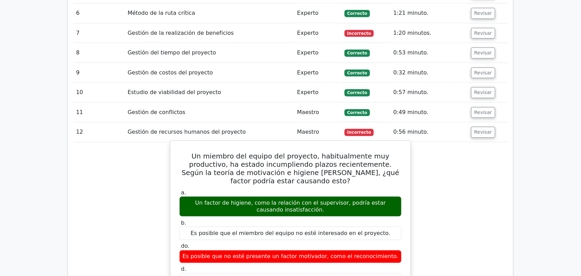
copy font "Un factor de higiene, como la relación con el supervisor, podría estar causando…"
drag, startPoint x: 312, startPoint y: 199, endPoint x: 190, endPoint y: 186, distance: 122.5
click at [190, 199] on font "Un factor de higiene, como la relación con el supervisor, podría estar causando…" at bounding box center [290, 206] width 216 height 14
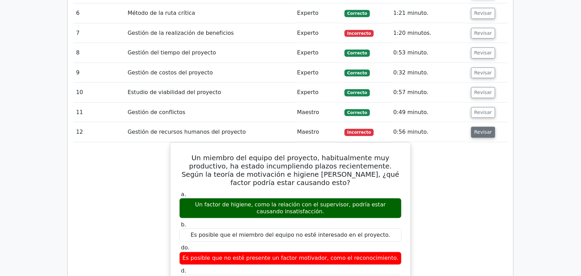
click at [482, 129] on font "Revisar" at bounding box center [483, 132] width 18 height 6
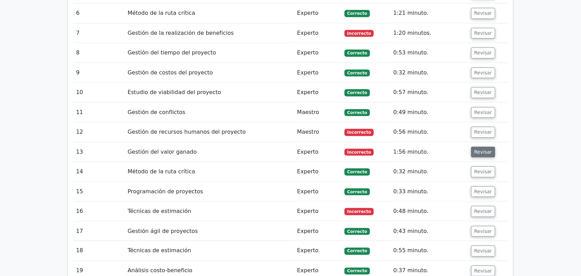
click at [482, 149] on font "Revisar" at bounding box center [483, 152] width 18 height 6
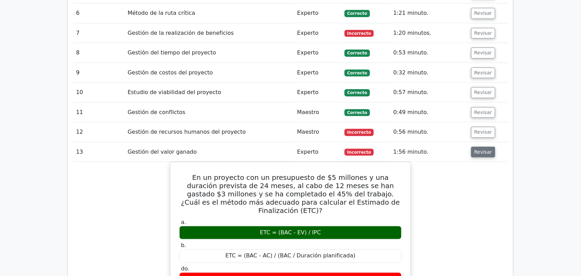
click at [486, 149] on font "Revisar" at bounding box center [483, 152] width 18 height 6
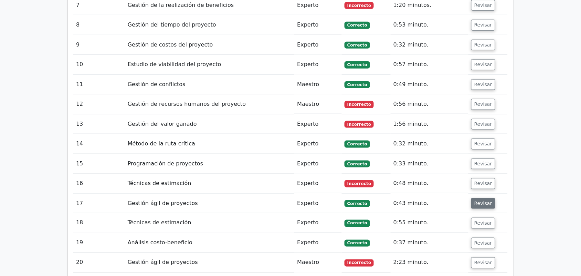
scroll to position [964, 0]
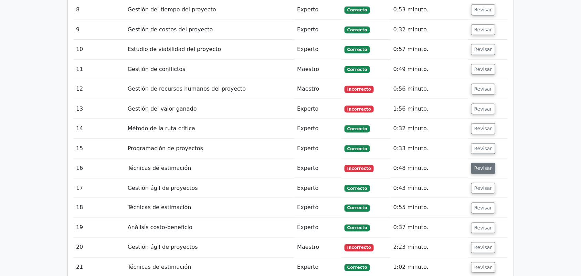
click at [479, 166] on font "Revisar" at bounding box center [483, 169] width 18 height 6
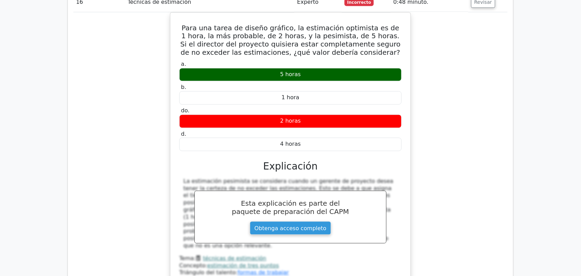
scroll to position [1136, 0]
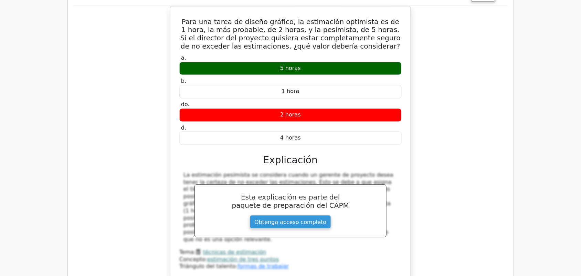
drag, startPoint x: 184, startPoint y: 162, endPoint x: 436, endPoint y: 221, distance: 258.8
click at [436, 221] on div "Para una tarea de diseño gráfico, la estimación optimista es de 1 hora, la más …" at bounding box center [290, 146] width 434 height 281
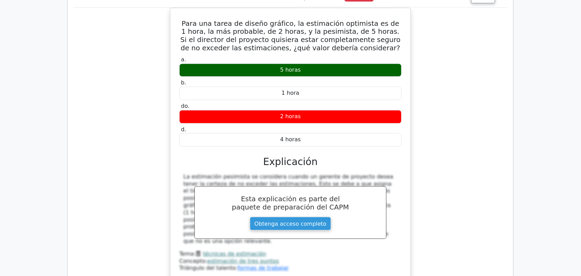
copy font "La estimación pesimista se considera cuando un gerente de proyecto desea tener …"
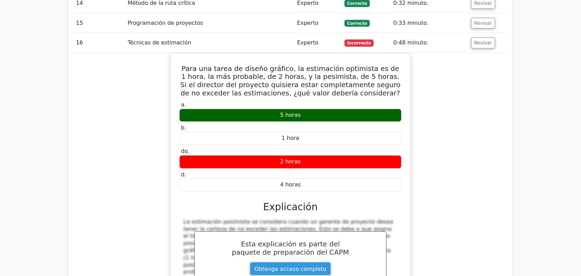
scroll to position [1050, 0]
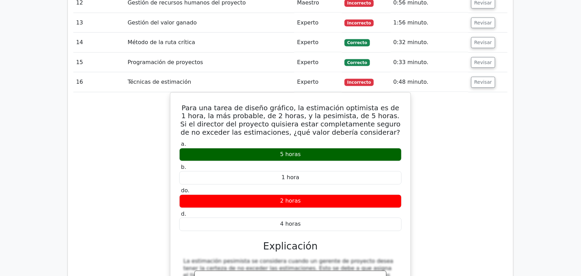
click at [475, 76] on td "Revisar" at bounding box center [487, 82] width 39 height 20
click at [474, 79] on font "Revisar" at bounding box center [483, 82] width 18 height 6
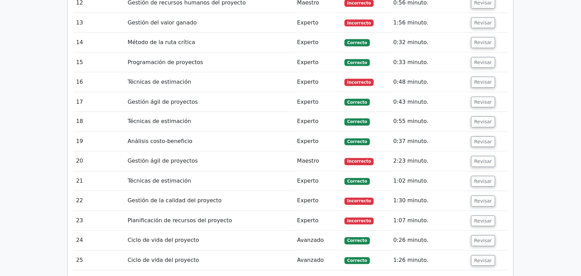
click at [477, 157] on td "Revisar" at bounding box center [487, 161] width 39 height 20
click at [474, 156] on button "Revisar" at bounding box center [483, 161] width 24 height 11
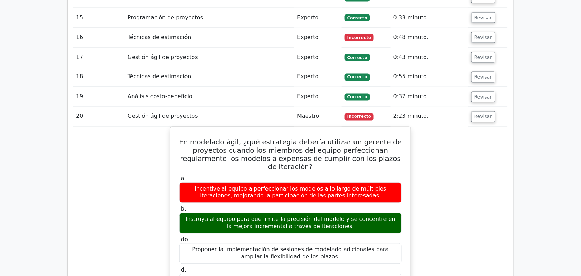
scroll to position [1093, 0]
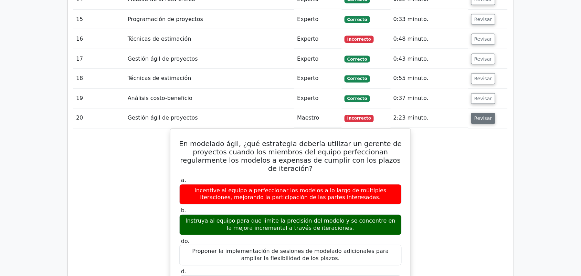
click at [475, 116] on font "Revisar" at bounding box center [483, 119] width 18 height 6
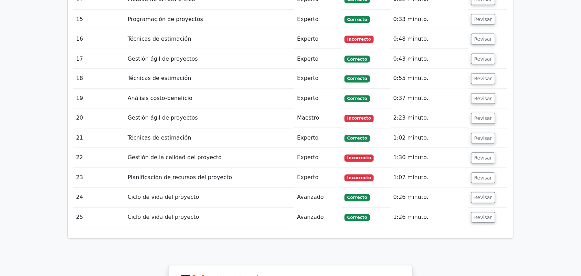
click at [471, 132] on td "Revisar" at bounding box center [487, 138] width 39 height 20
click at [478, 135] on font "Revisar" at bounding box center [483, 138] width 18 height 6
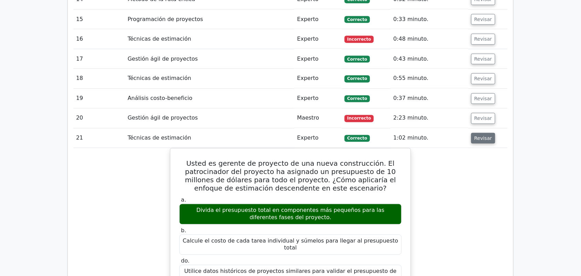
click at [479, 135] on font "Revisar" at bounding box center [483, 138] width 18 height 6
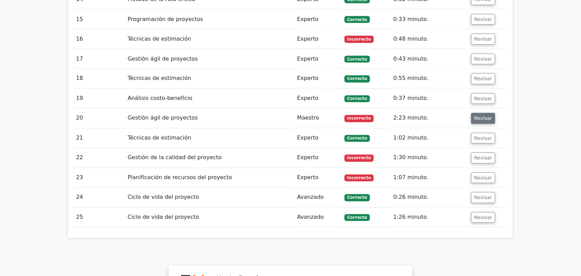
click at [482, 116] on font "Revisar" at bounding box center [483, 119] width 18 height 6
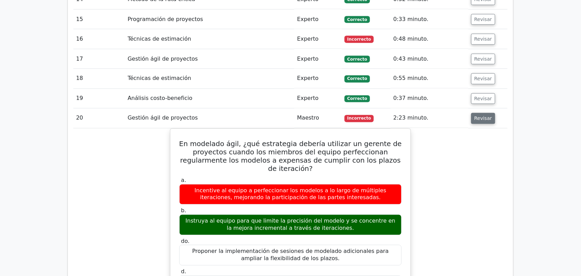
click at [482, 116] on font "Revisar" at bounding box center [483, 119] width 18 height 6
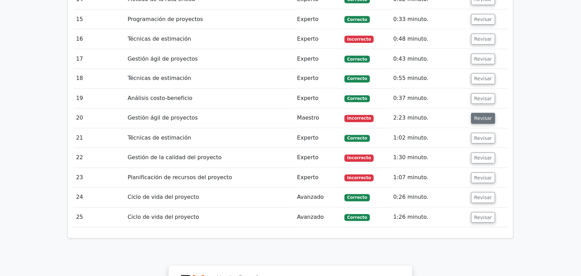
click at [482, 116] on font "Revisar" at bounding box center [483, 119] width 18 height 6
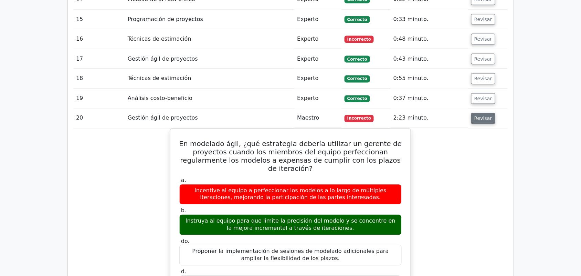
click at [482, 116] on font "Revisar" at bounding box center [483, 119] width 18 height 6
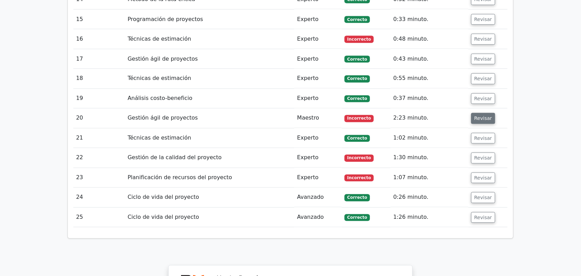
click at [482, 116] on font "Revisar" at bounding box center [483, 119] width 18 height 6
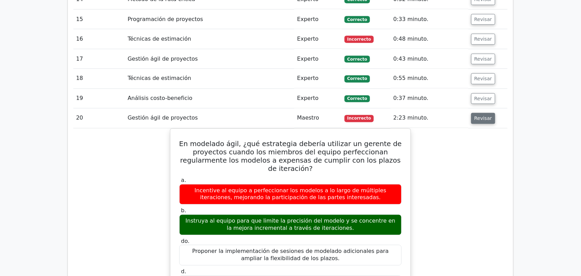
click at [482, 116] on font "Revisar" at bounding box center [483, 119] width 18 height 6
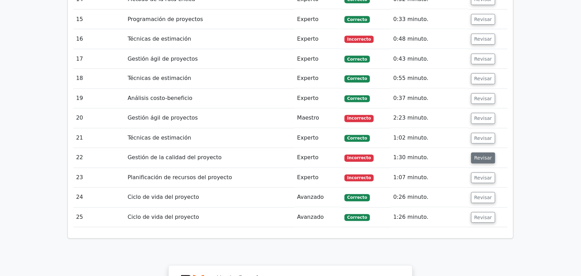
click at [480, 152] on button "Revisar" at bounding box center [483, 157] width 24 height 11
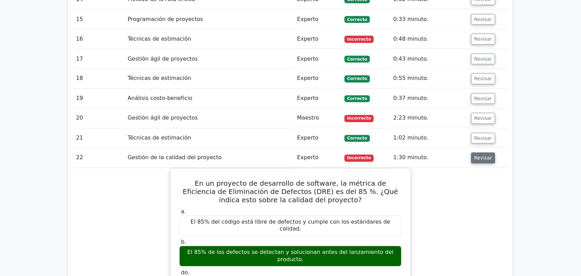
scroll to position [1222, 0]
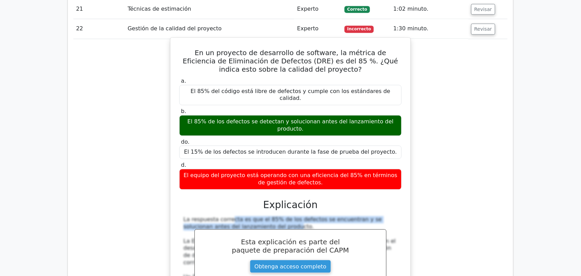
drag, startPoint x: 186, startPoint y: 193, endPoint x: 202, endPoint y: 199, distance: 17.3
click at [202, 216] on font "La respuesta correcta es que el 85% de los defectos se encuentran y se solucion…" at bounding box center [282, 223] width 199 height 14
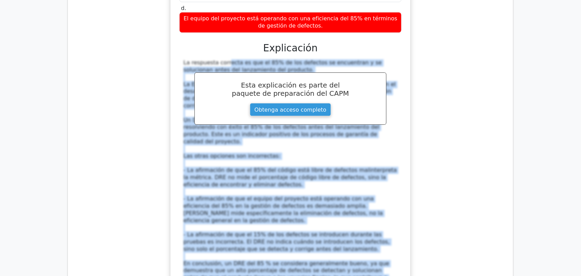
scroll to position [1394, 0]
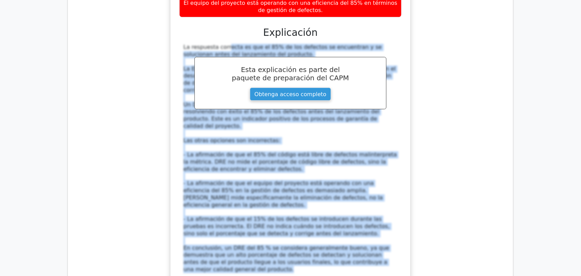
drag, startPoint x: 181, startPoint y: 192, endPoint x: 334, endPoint y: 231, distance: 158.1
click at [334, 231] on div "La respuesta correcta es que el 85% de los defectos se encuentran y se solucion…" at bounding box center [290, 158] width 222 height 229
copy div "La respuesta correcta es que el 85% de los defectos se encuentran y se solucion…"
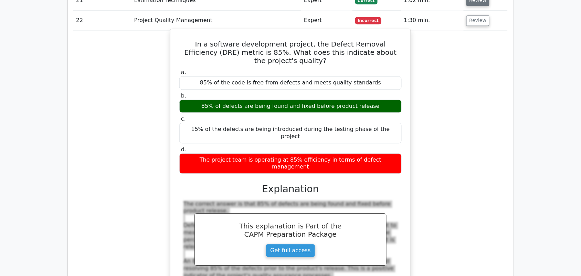
scroll to position [1205, 0]
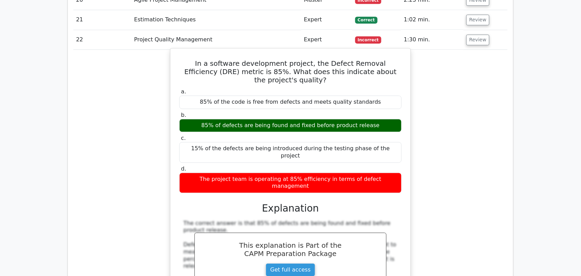
click at [448, 85] on div "In a software development project, the Defect Removal Efficiency (DRE) metric i…" at bounding box center [290, 261] width 434 height 423
click at [476, 34] on button "Review" at bounding box center [477, 39] width 23 height 11
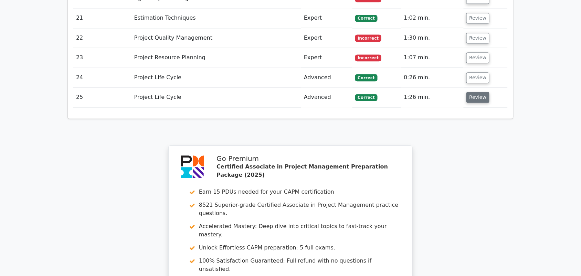
click at [477, 92] on button "Review" at bounding box center [477, 97] width 23 height 11
click at [477, 72] on button "Review" at bounding box center [477, 77] width 23 height 11
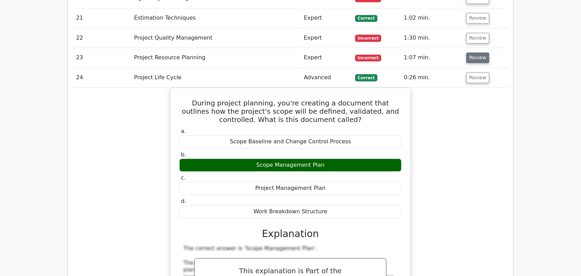
click at [479, 52] on button "Review" at bounding box center [477, 57] width 23 height 11
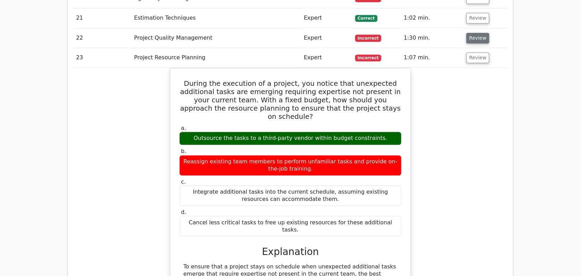
click at [475, 33] on button "Review" at bounding box center [477, 38] width 23 height 11
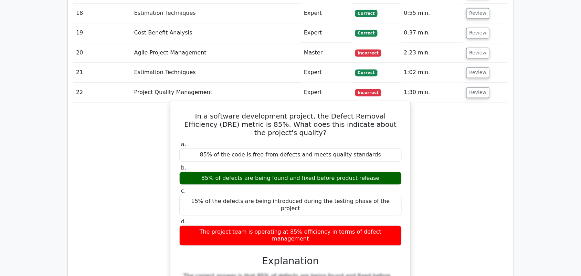
scroll to position [1075, 0]
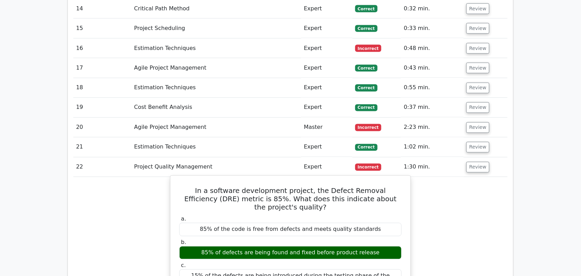
drag, startPoint x: 479, startPoint y: 123, endPoint x: 479, endPoint y: 99, distance: 24.4
click at [478, 122] on button "Review" at bounding box center [477, 127] width 23 height 11
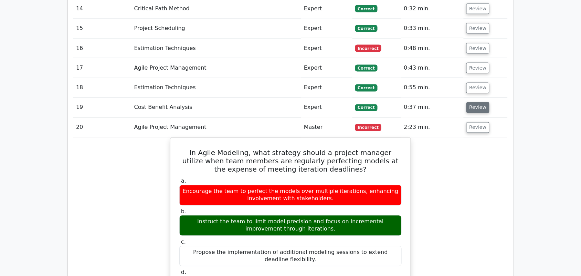
click at [474, 102] on button "Review" at bounding box center [477, 107] width 23 height 11
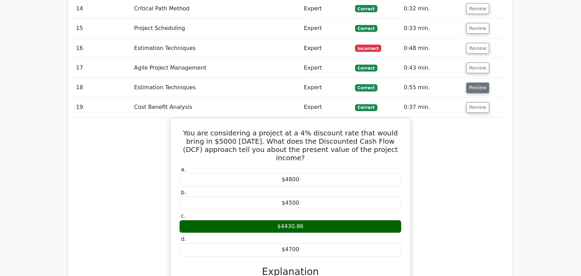
drag, startPoint x: 475, startPoint y: 63, endPoint x: 475, endPoint y: 55, distance: 7.6
click at [475, 83] on button "Review" at bounding box center [477, 88] width 23 height 11
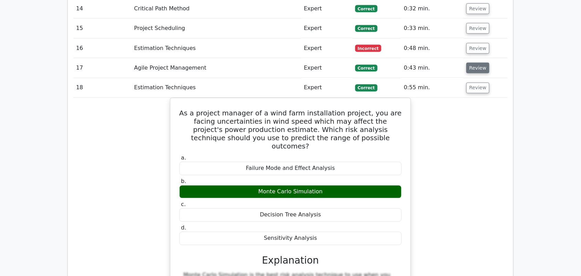
click at [476, 63] on button "Review" at bounding box center [477, 68] width 23 height 11
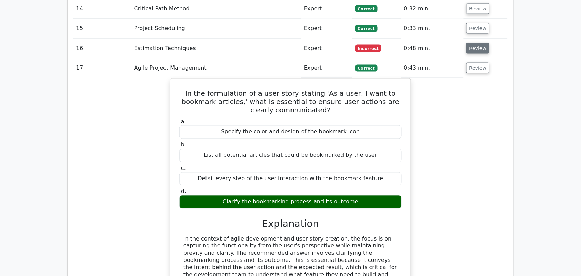
drag, startPoint x: 477, startPoint y: 24, endPoint x: 476, endPoint y: 19, distance: 5.2
click at [477, 43] on button "Review" at bounding box center [477, 48] width 23 height 11
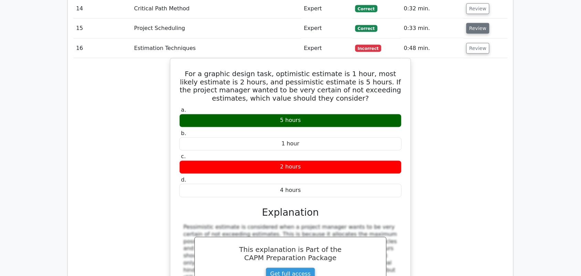
click at [476, 23] on button "Review" at bounding box center [477, 28] width 23 height 11
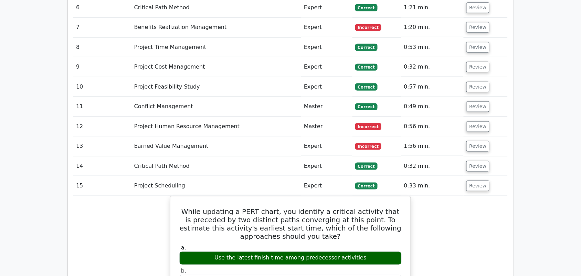
scroll to position [903, 0]
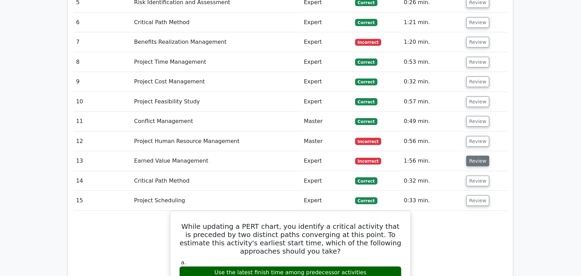
drag, startPoint x: 476, startPoint y: 158, endPoint x: 476, endPoint y: 138, distance: 20.0
click at [476, 176] on button "Review" at bounding box center [477, 181] width 23 height 11
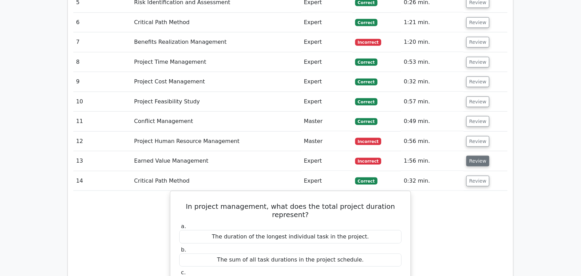
click at [476, 156] on button "Review" at bounding box center [477, 161] width 23 height 11
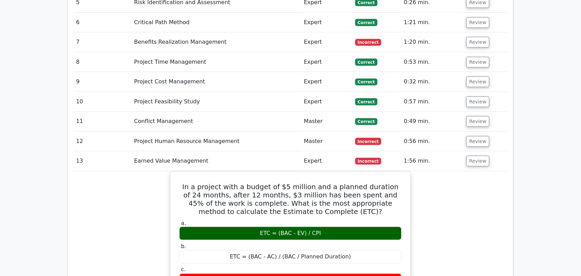
drag, startPoint x: 475, startPoint y: 118, endPoint x: 474, endPoint y: 109, distance: 8.4
click at [475, 136] on button "Review" at bounding box center [477, 141] width 23 height 11
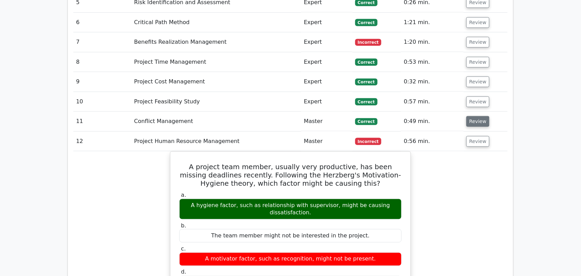
click at [476, 116] on button "Review" at bounding box center [477, 121] width 23 height 11
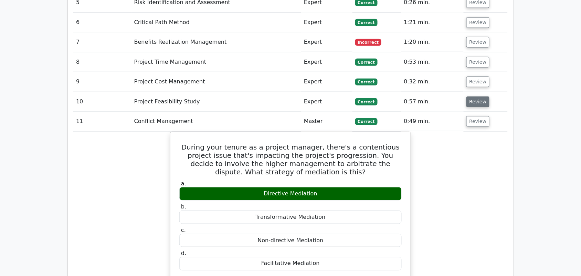
click at [476, 96] on button "Review" at bounding box center [477, 101] width 23 height 11
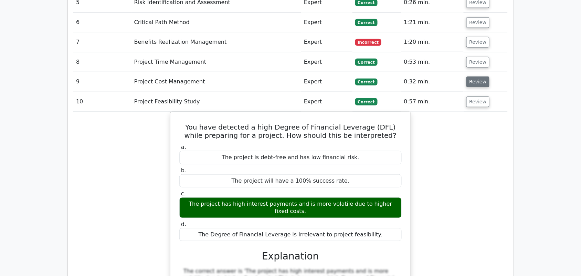
click at [481, 76] on button "Review" at bounding box center [477, 81] width 23 height 11
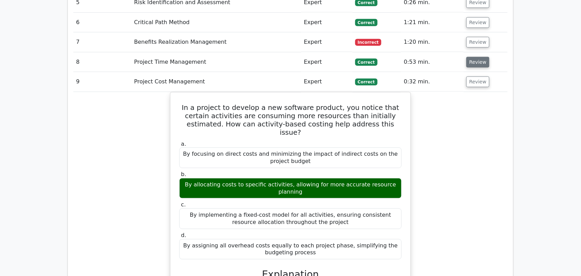
click at [479, 57] on button "Review" at bounding box center [477, 62] width 23 height 11
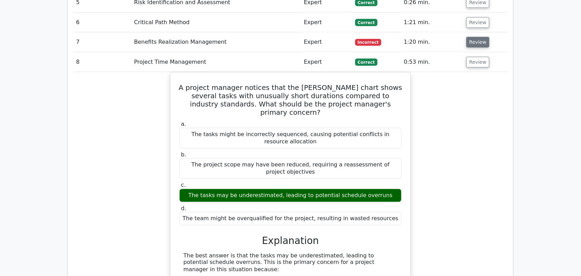
click at [478, 37] on button "Review" at bounding box center [477, 42] width 23 height 11
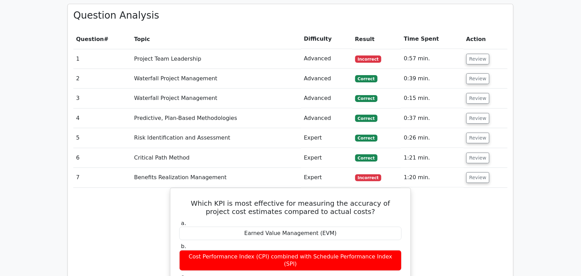
scroll to position [731, 0]
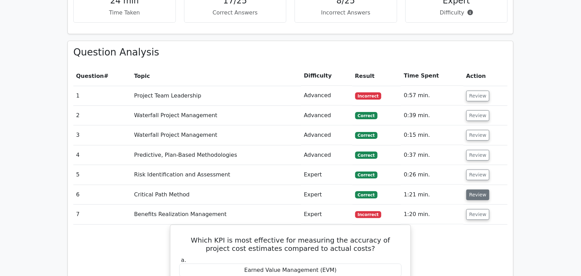
click at [475, 189] on button "Review" at bounding box center [477, 194] width 23 height 11
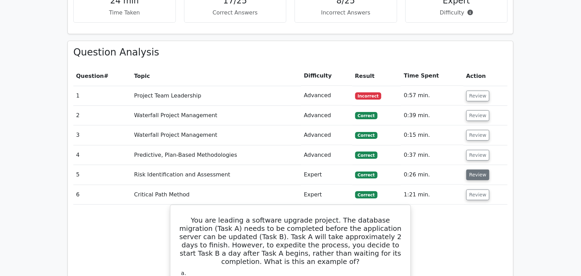
click at [474, 169] on button "Review" at bounding box center [477, 174] width 23 height 11
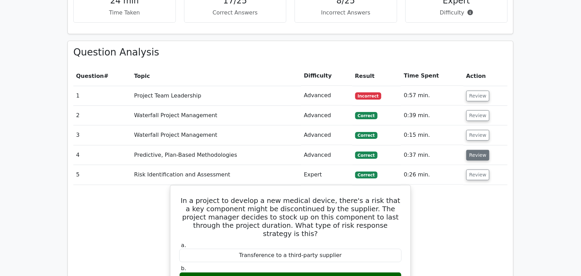
click at [475, 150] on button "Review" at bounding box center [477, 155] width 23 height 11
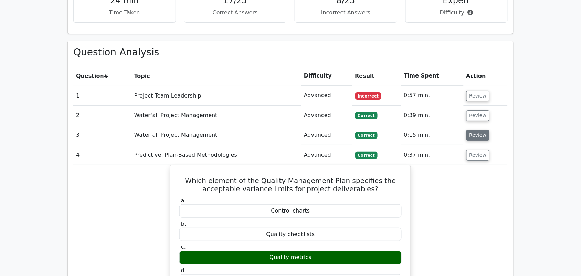
click at [477, 130] on button "Review" at bounding box center [477, 135] width 23 height 11
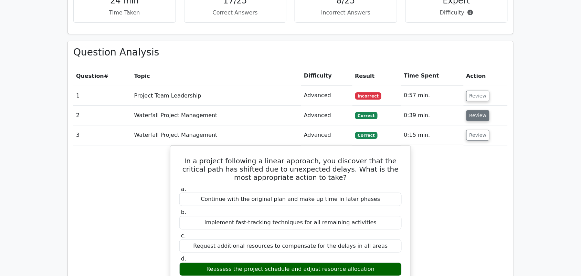
click at [475, 110] on button "Review" at bounding box center [477, 115] width 23 height 11
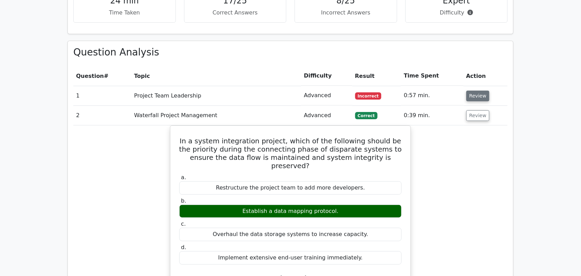
click at [475, 91] on button "Review" at bounding box center [477, 96] width 23 height 11
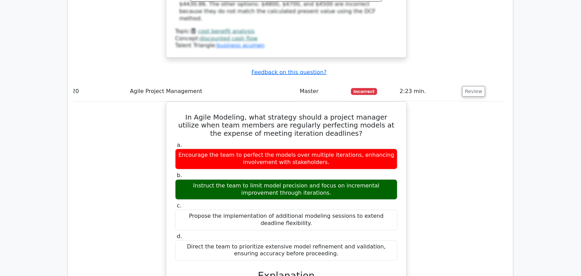
scroll to position [8137, 0]
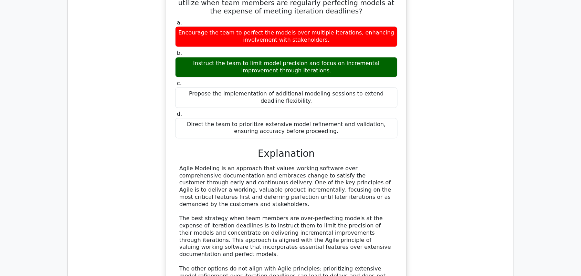
drag, startPoint x: 75, startPoint y: 115, endPoint x: 512, endPoint y: 161, distance: 439.2
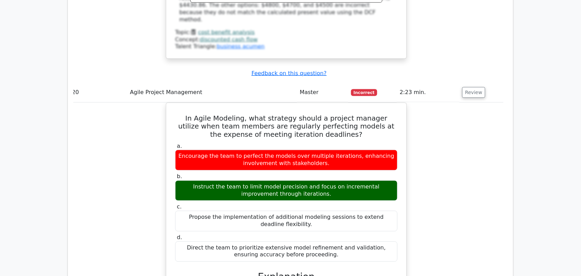
scroll to position [8008, 0]
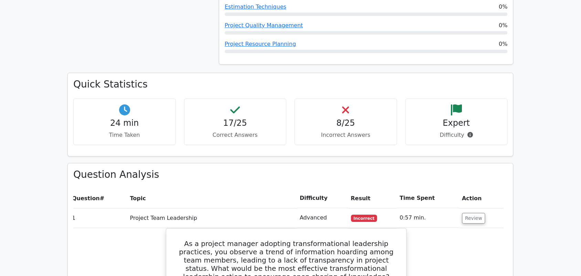
scroll to position [716, 0]
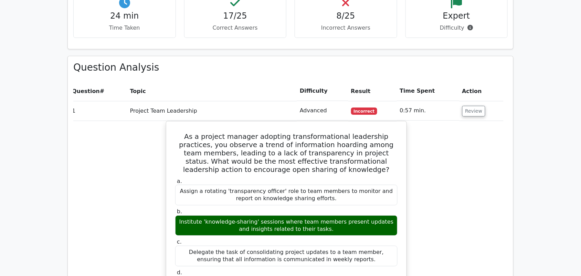
drag, startPoint x: 399, startPoint y: 199, endPoint x: 102, endPoint y: 92, distance: 316.0
copy tbody "Project Team Leadership Advanced Incorrect 0:57 min. Review As a project manage…"
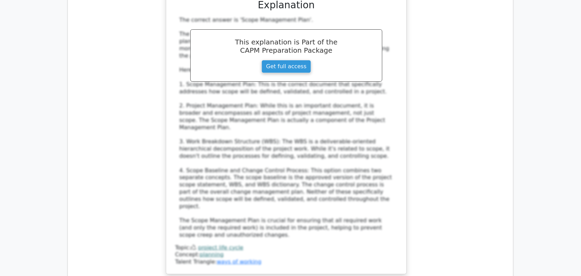
scroll to position [10257, 0]
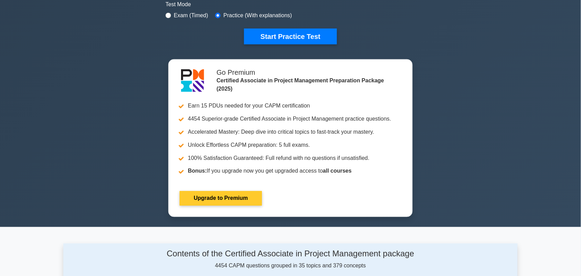
scroll to position [129, 0]
